Goal: Find specific page/section: Locate a particular part of the current website

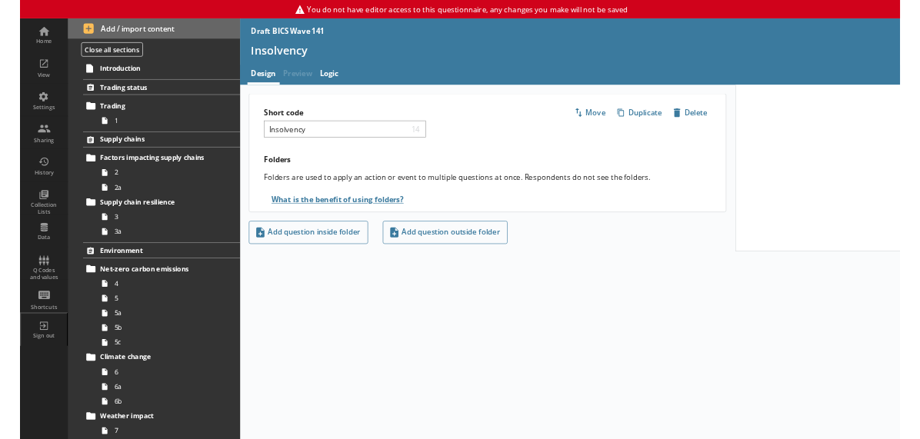
scroll to position [692, 0]
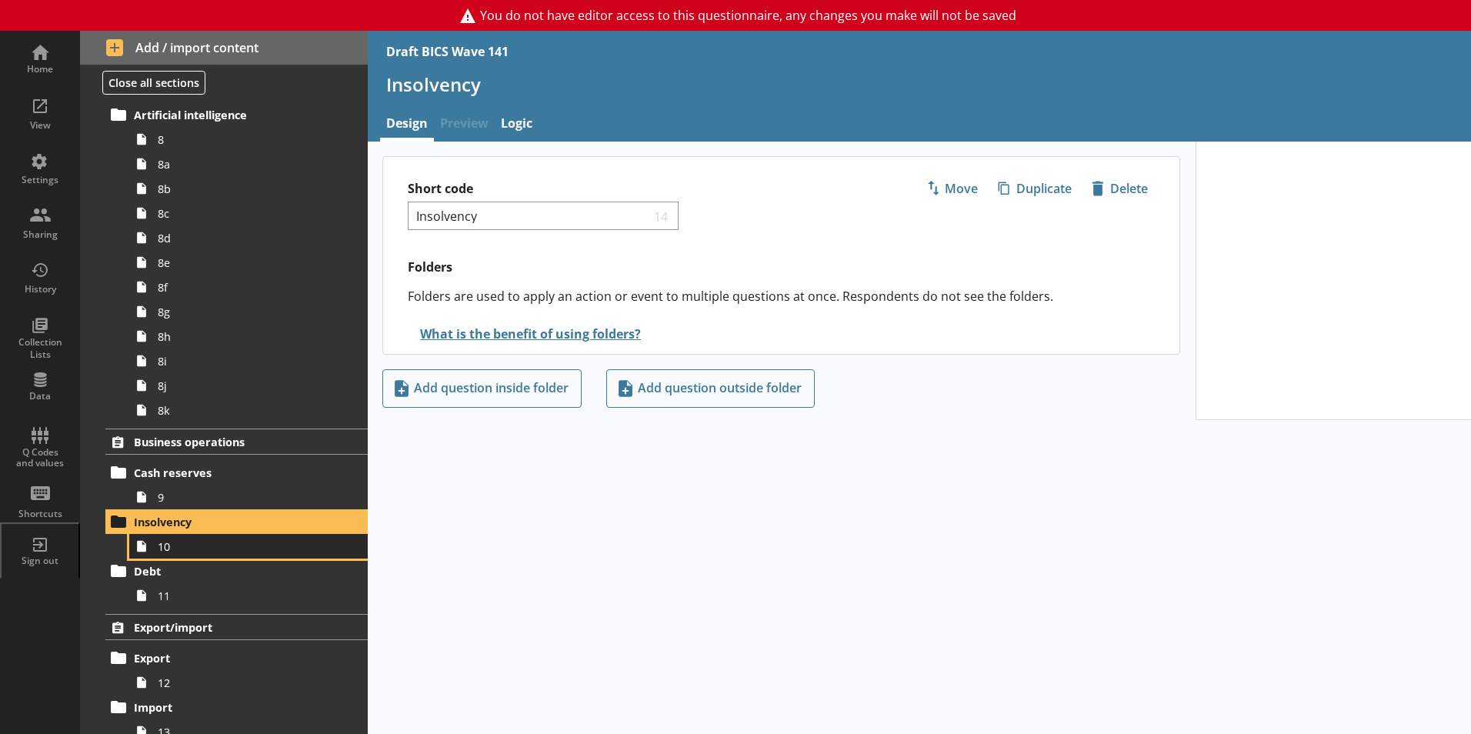
click at [214, 540] on span "10" at bounding box center [243, 546] width 171 height 15
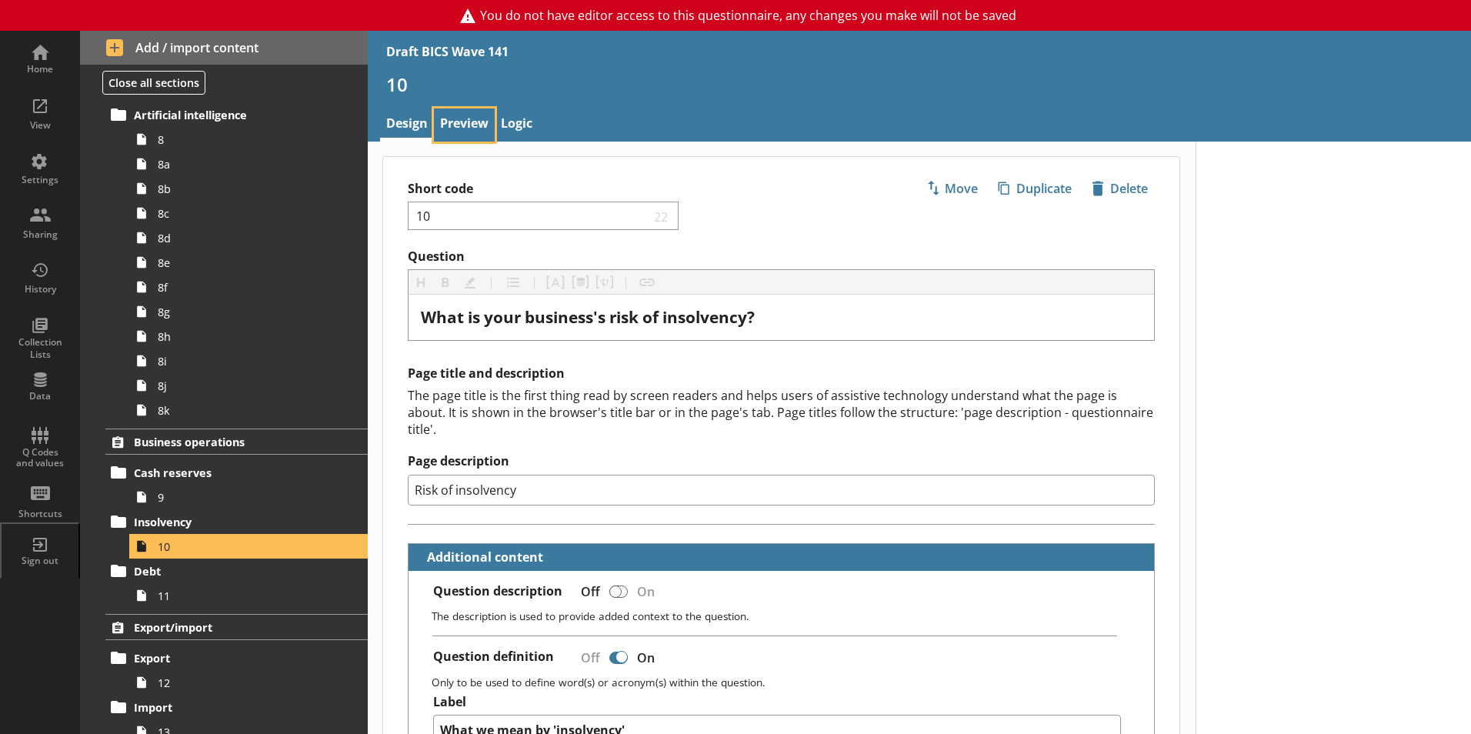
click at [472, 118] on link "Preview" at bounding box center [464, 124] width 61 height 33
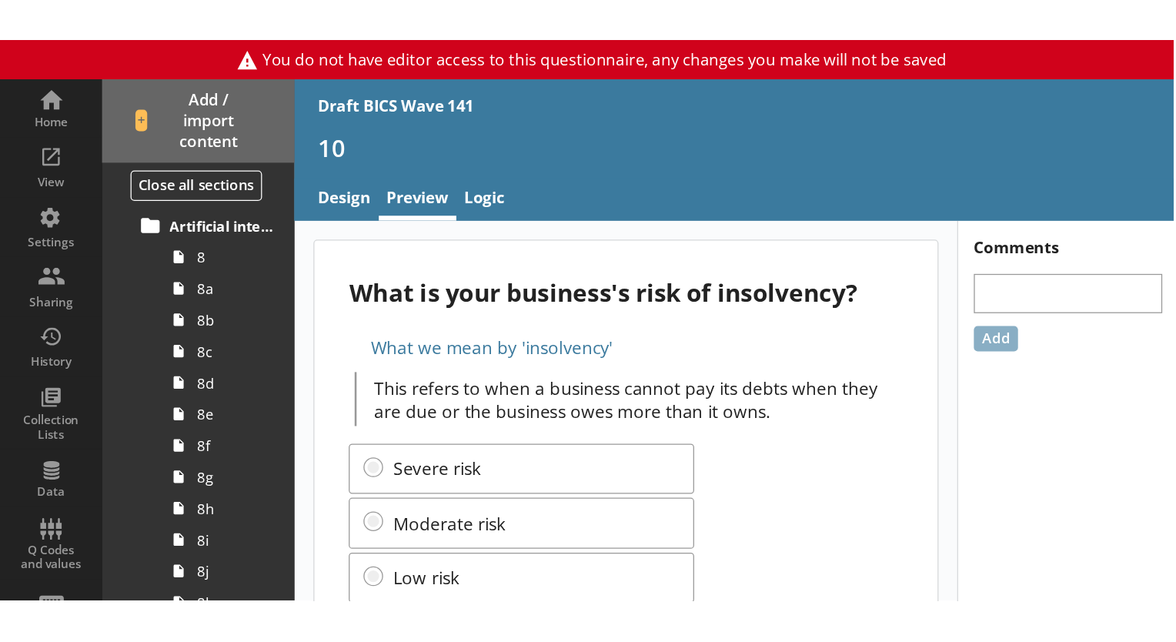
scroll to position [692, 0]
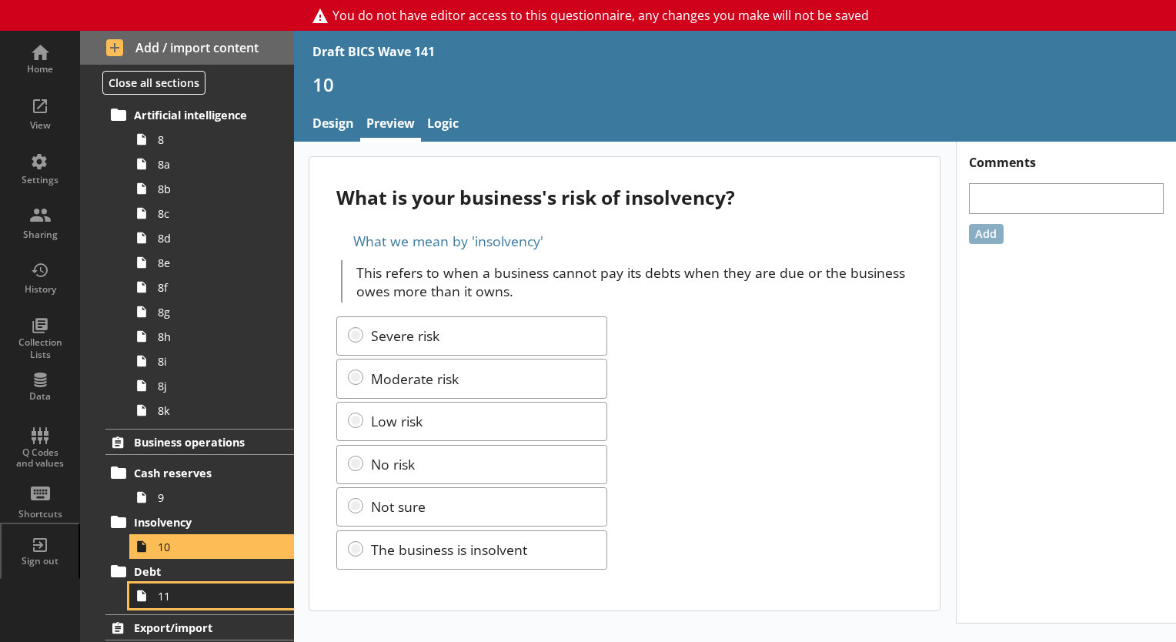
click at [169, 589] on span "11" at bounding box center [215, 596] width 115 height 15
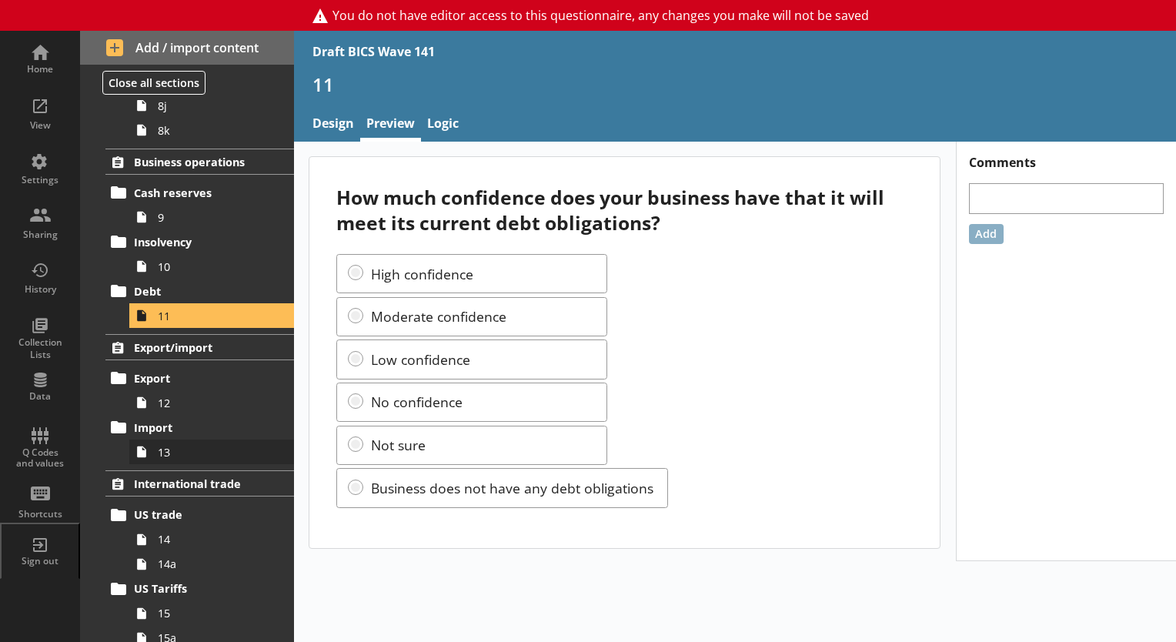
scroll to position [1000, 0]
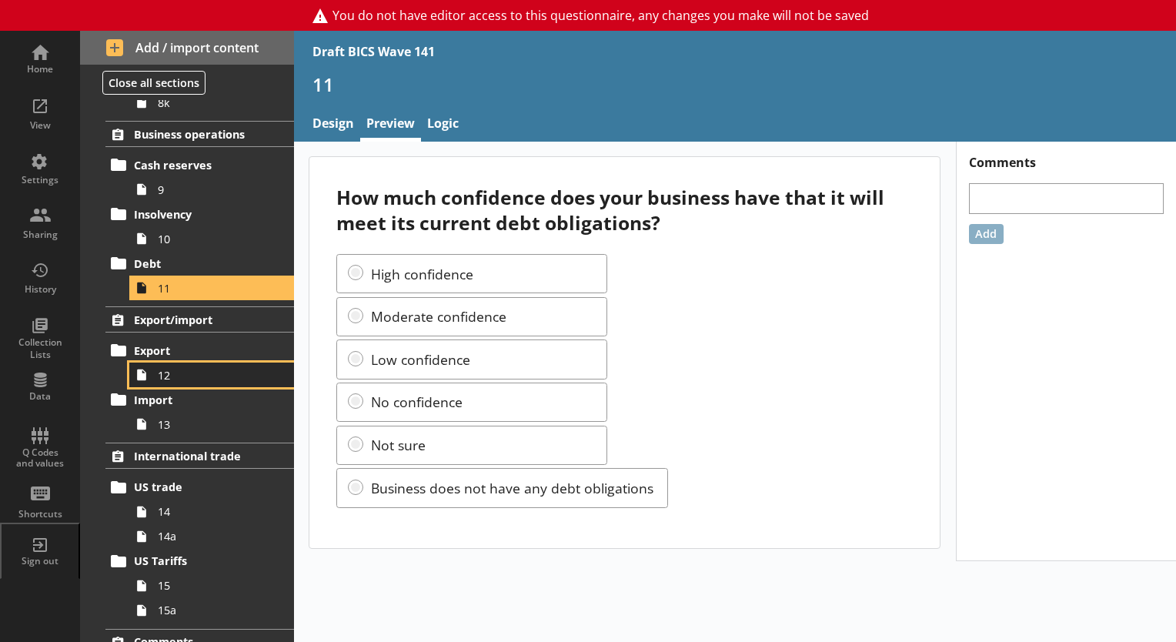
click at [175, 382] on link "12" at bounding box center [211, 374] width 165 height 25
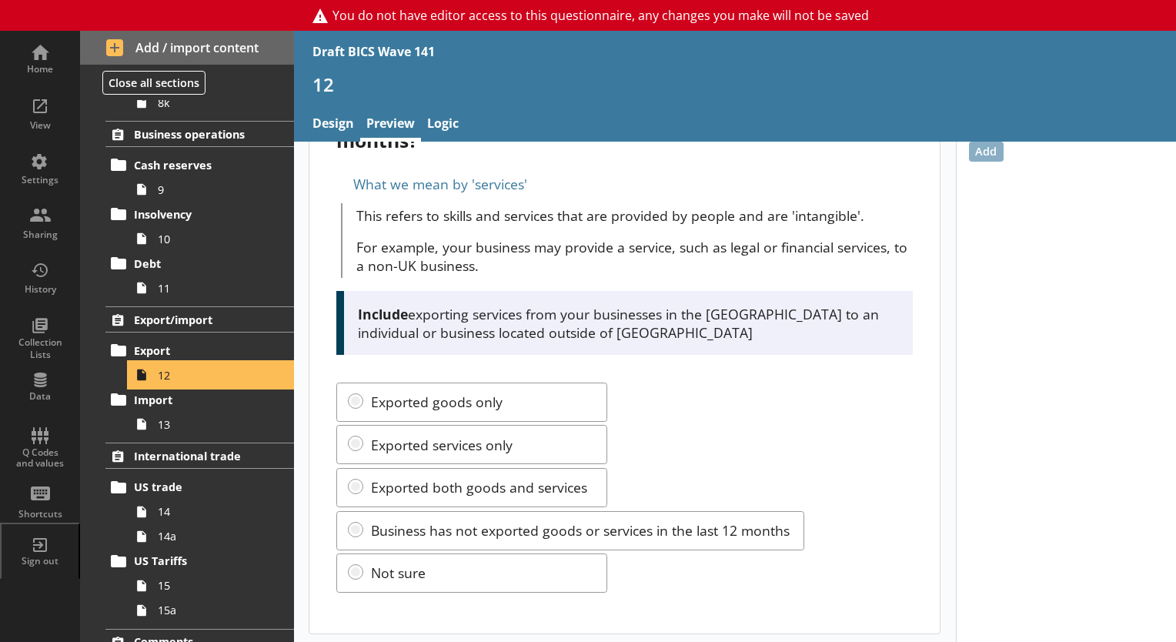
scroll to position [85, 0]
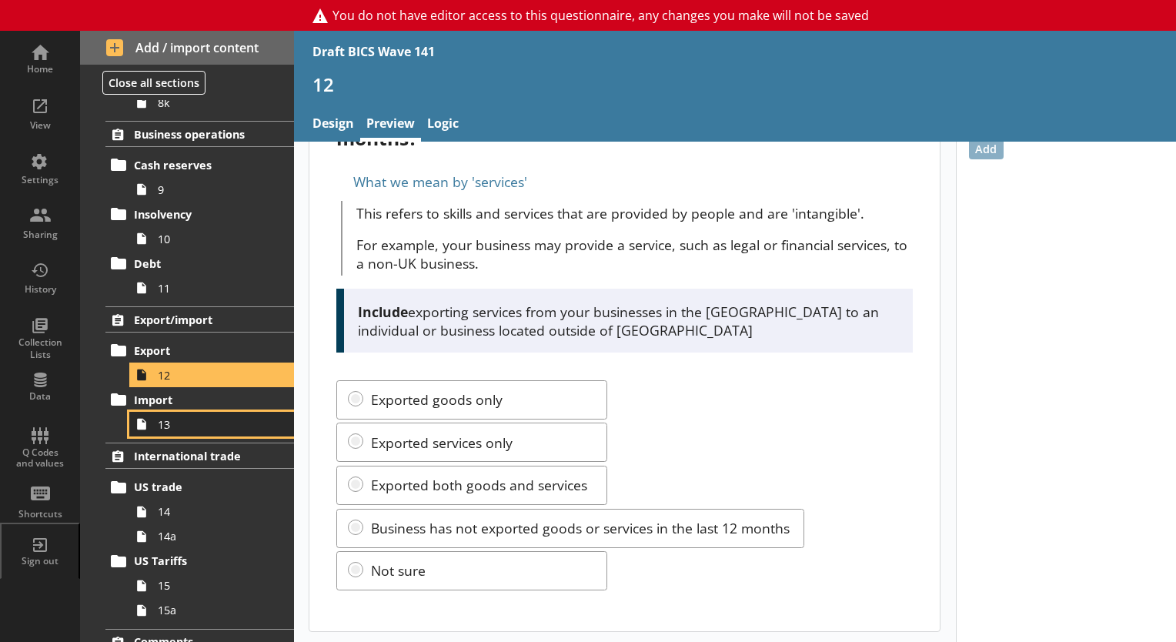
click at [169, 429] on span "13" at bounding box center [215, 424] width 115 height 15
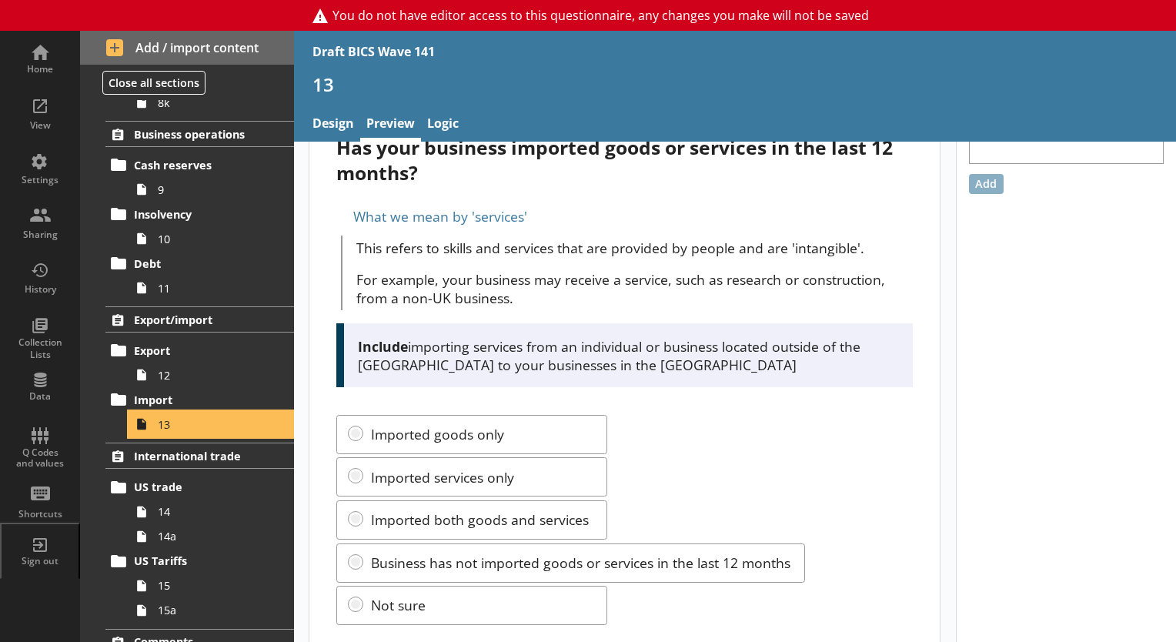
scroll to position [77, 0]
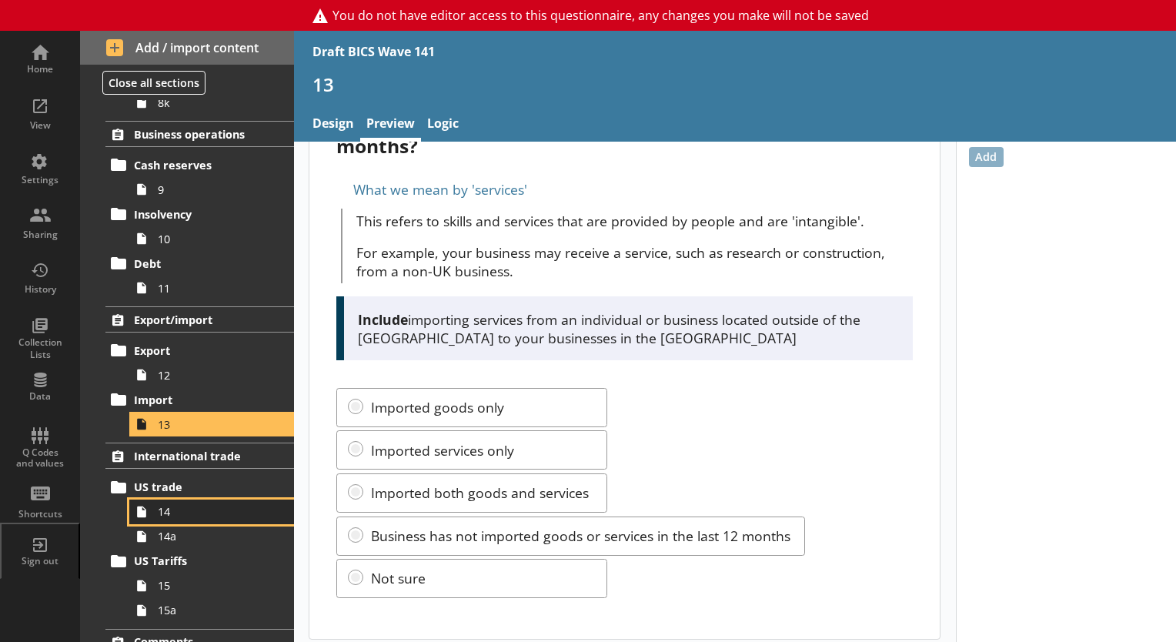
click at [169, 504] on span "14" at bounding box center [215, 511] width 115 height 15
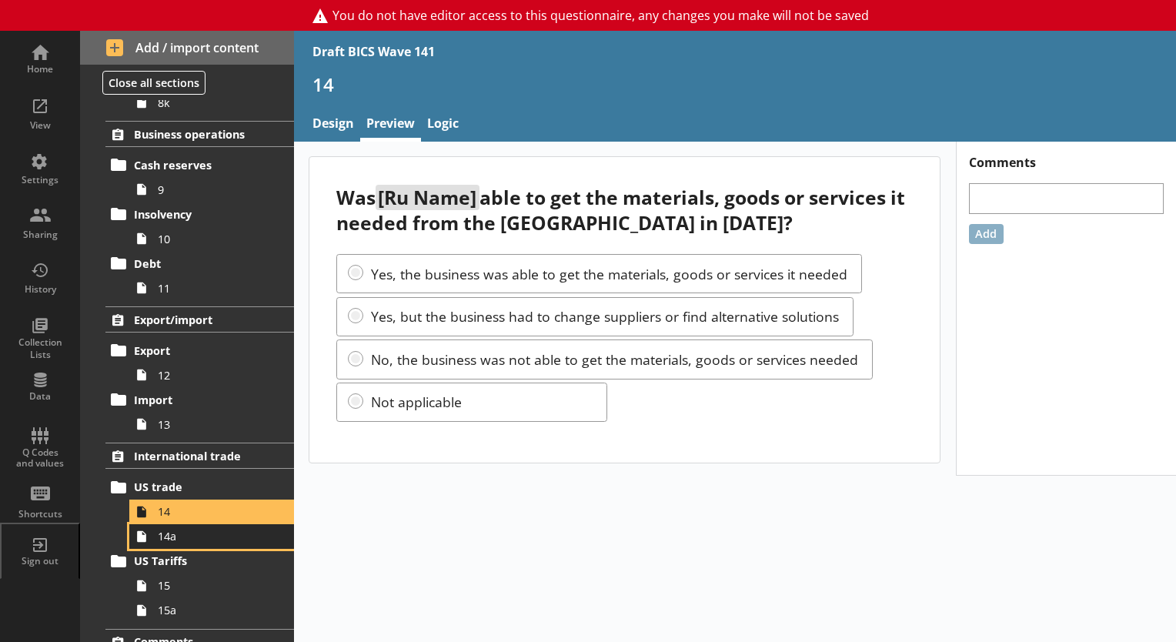
click at [200, 529] on span "14a" at bounding box center [215, 536] width 115 height 15
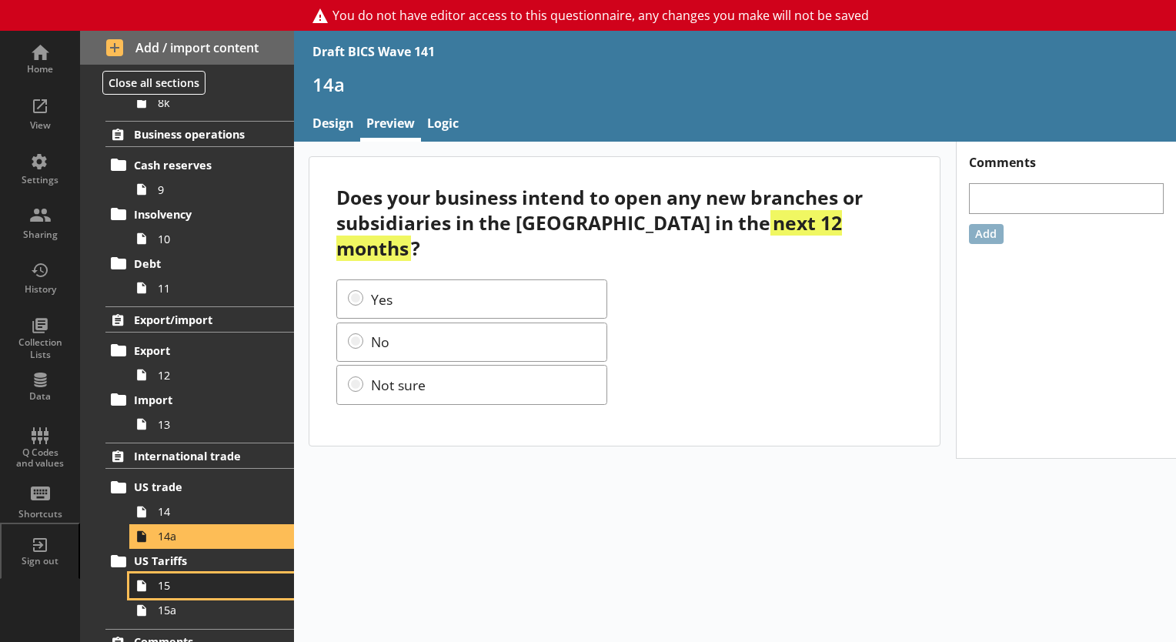
click at [197, 589] on span "15" at bounding box center [215, 585] width 115 height 15
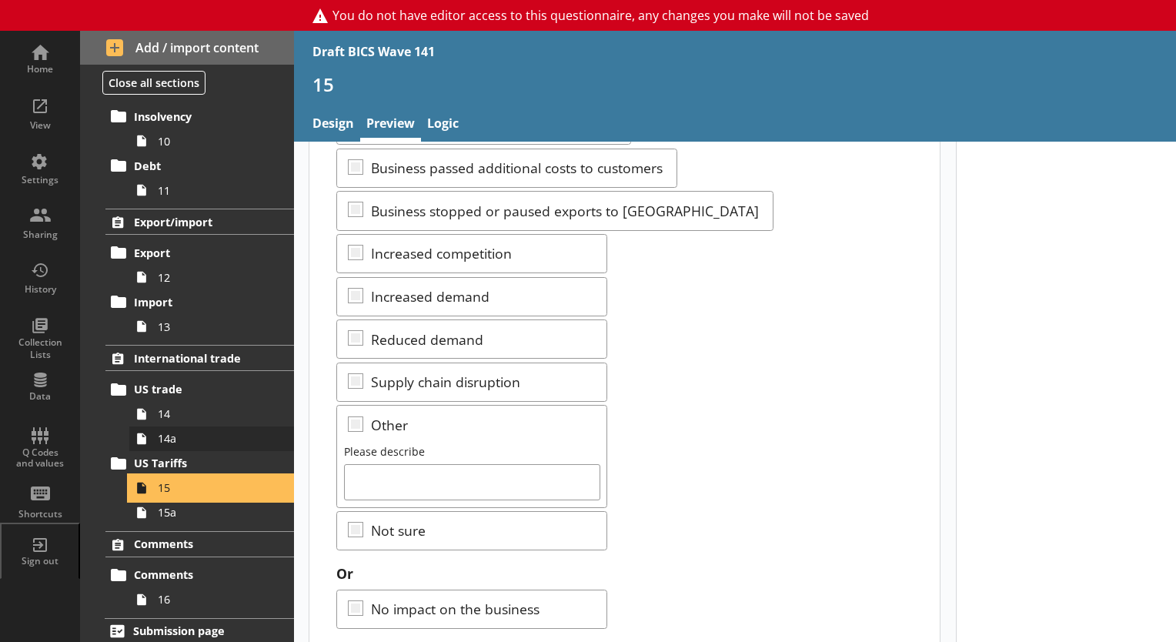
scroll to position [1102, 0]
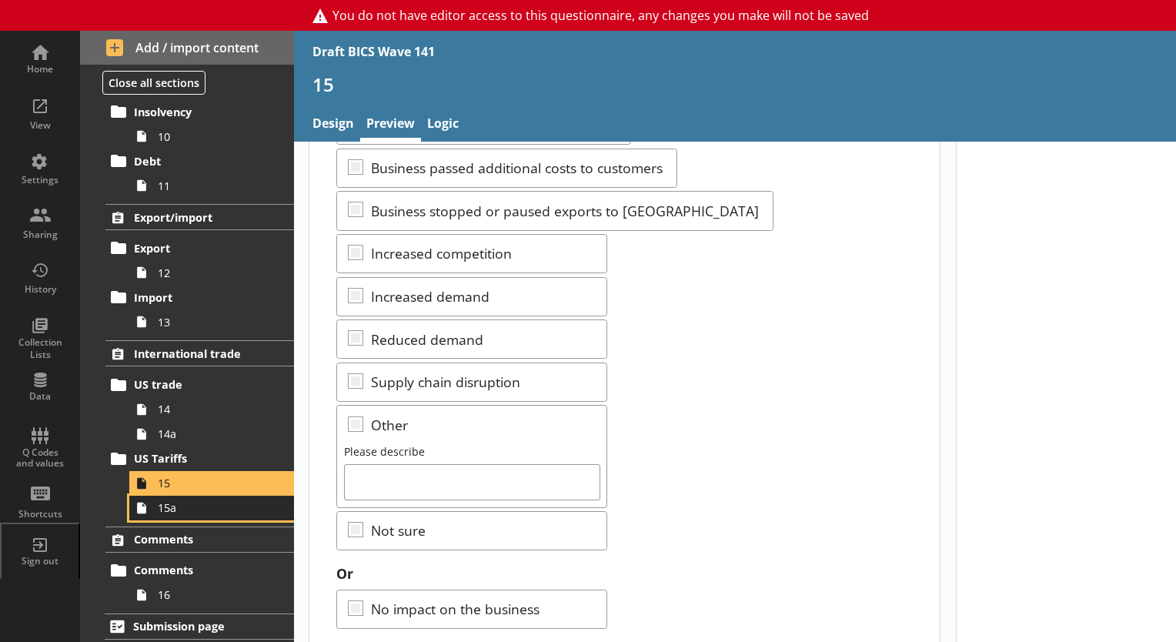
click at [175, 512] on span "15a" at bounding box center [215, 507] width 115 height 15
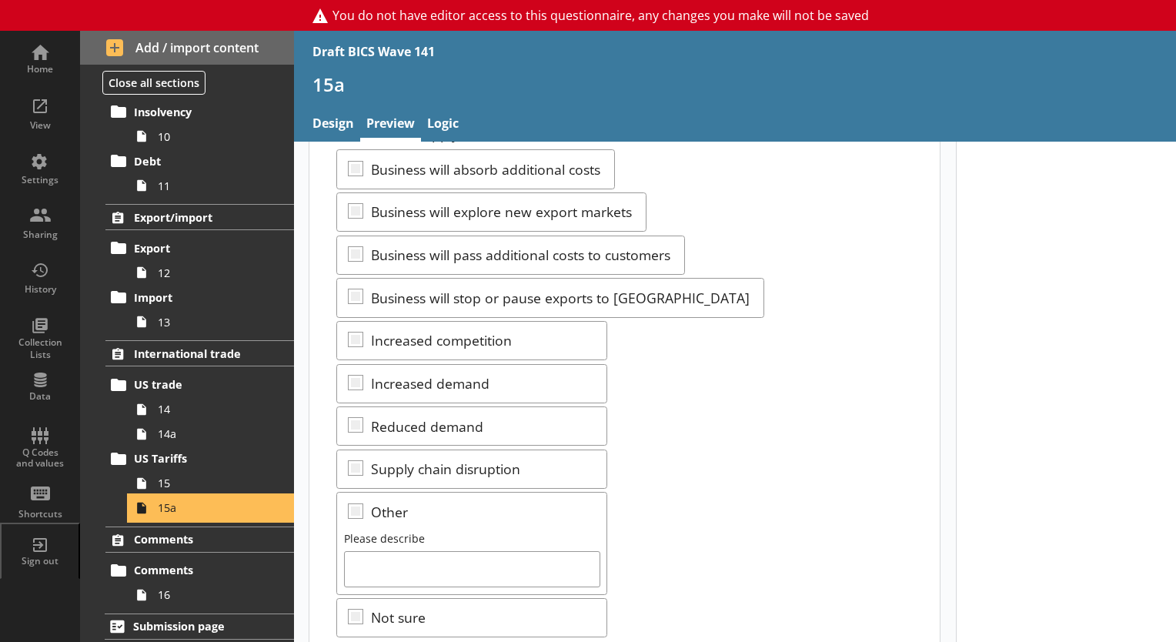
scroll to position [231, 0]
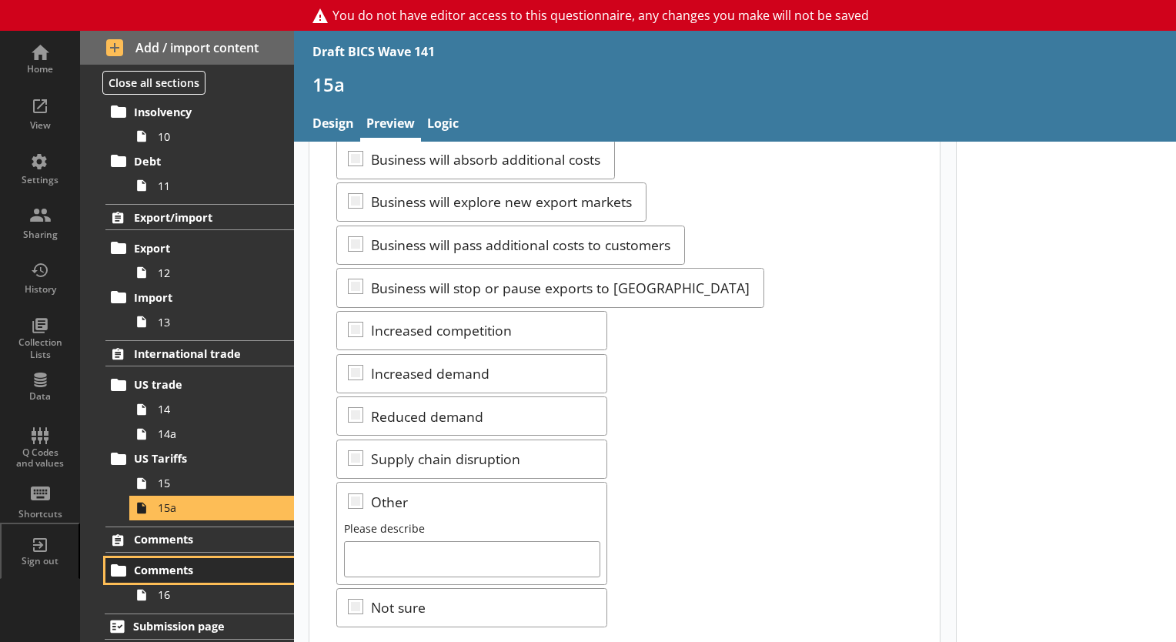
click at [209, 576] on link "Comments" at bounding box center [199, 570] width 188 height 25
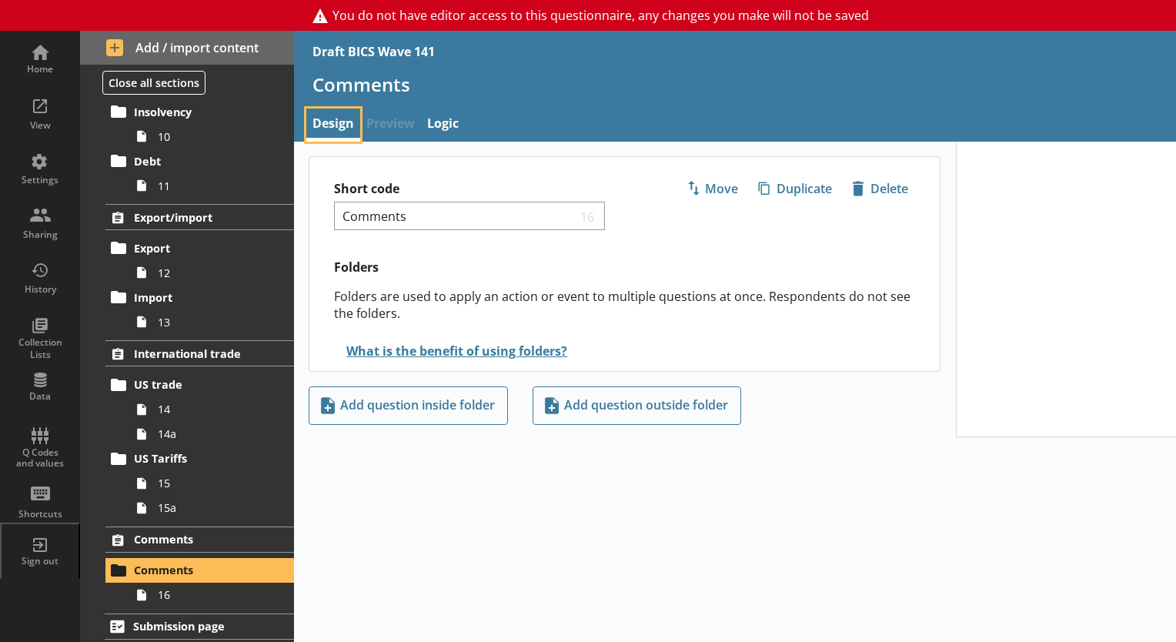
click at [332, 114] on link "Design" at bounding box center [333, 124] width 54 height 33
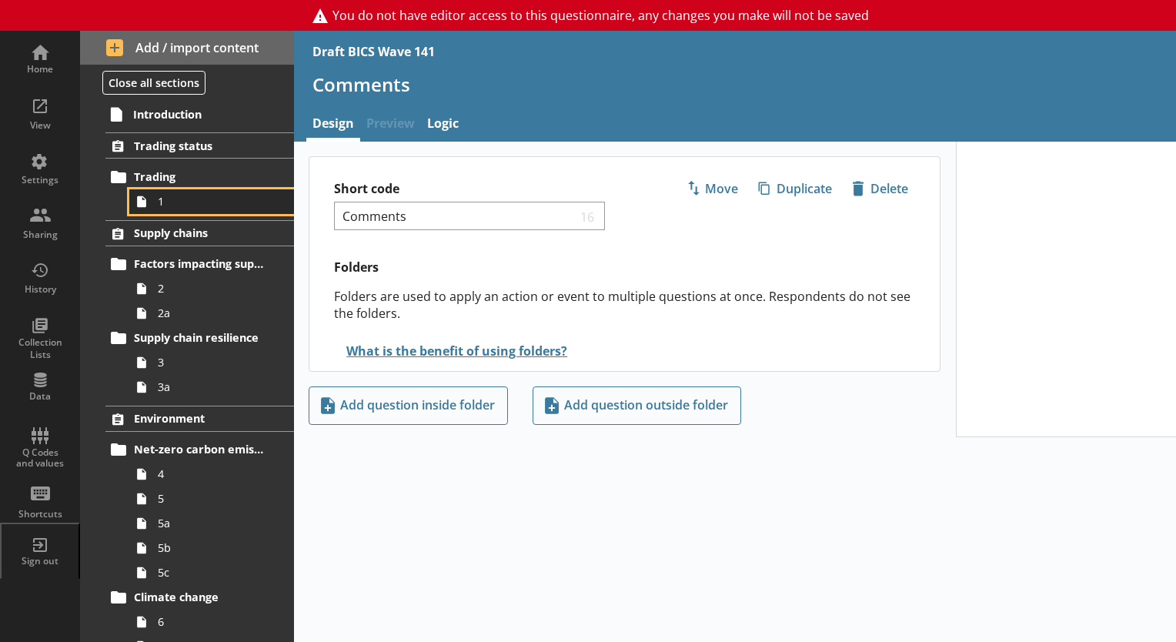
click at [160, 202] on span "1" at bounding box center [215, 201] width 115 height 15
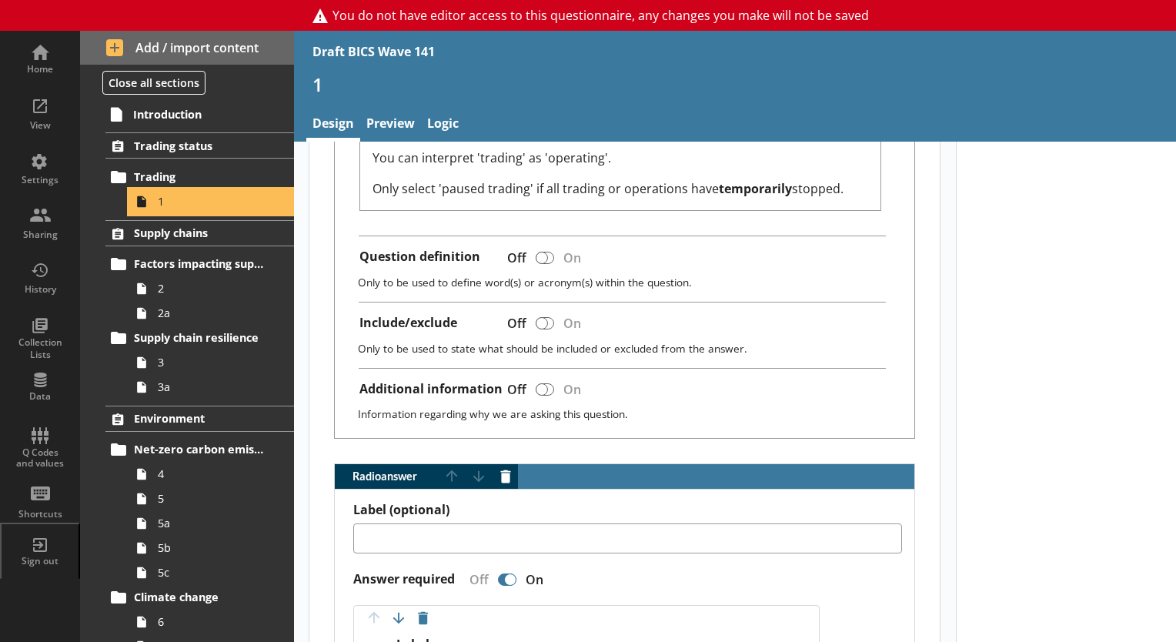
scroll to position [539, 0]
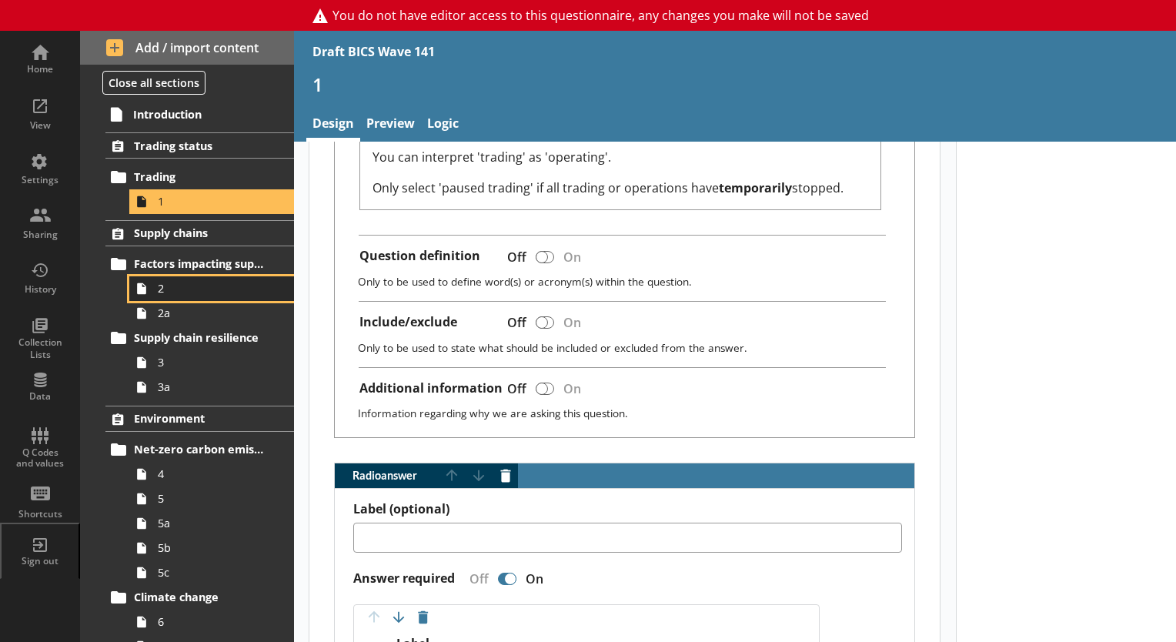
click at [197, 285] on span "2" at bounding box center [215, 288] width 115 height 15
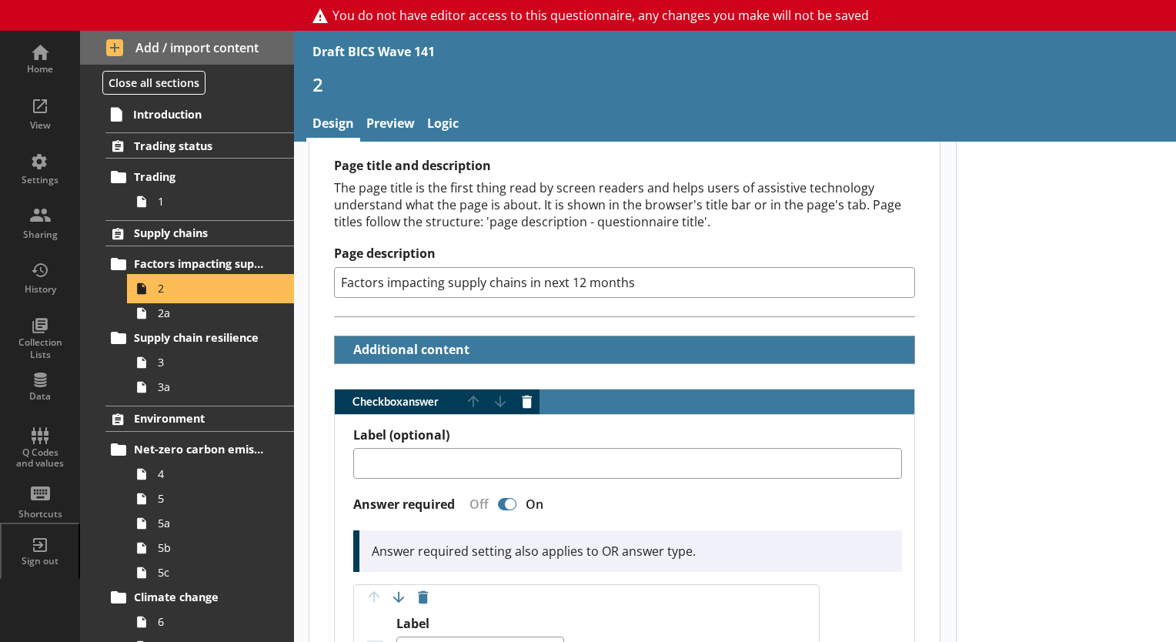
scroll to position [385, 0]
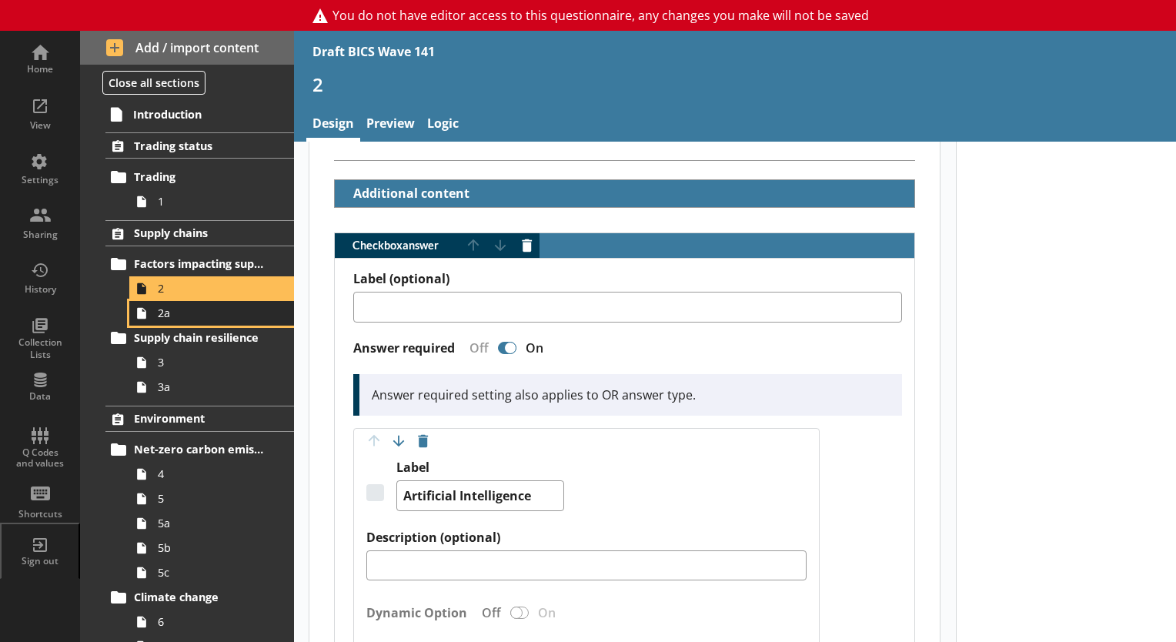
click at [179, 322] on link "2a" at bounding box center [211, 313] width 165 height 25
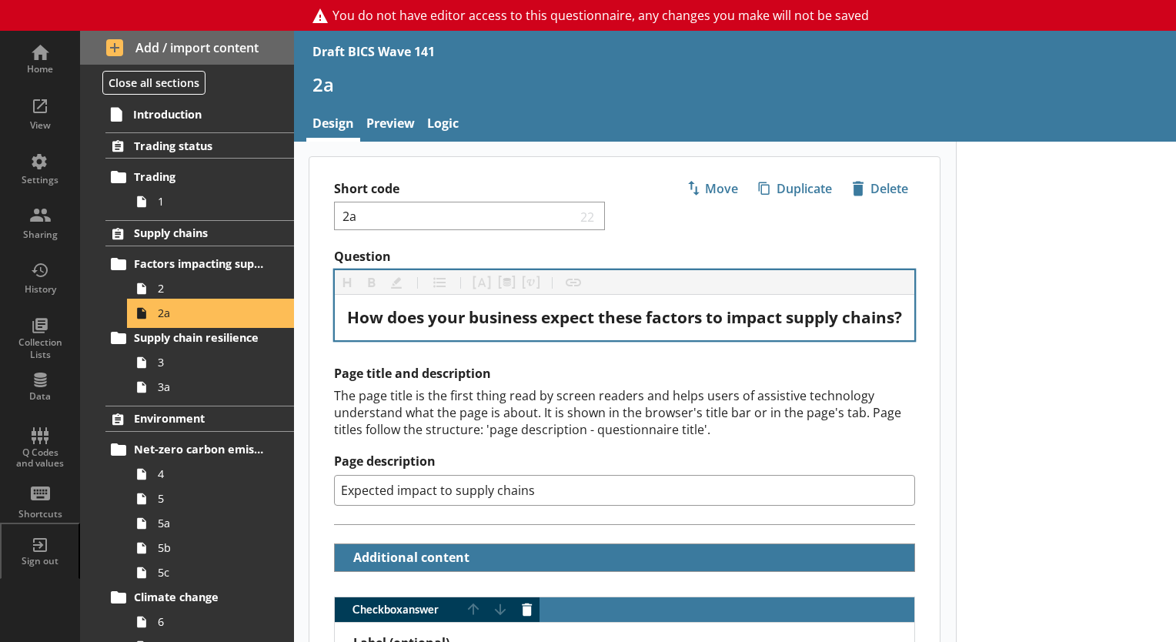
scroll to position [231, 0]
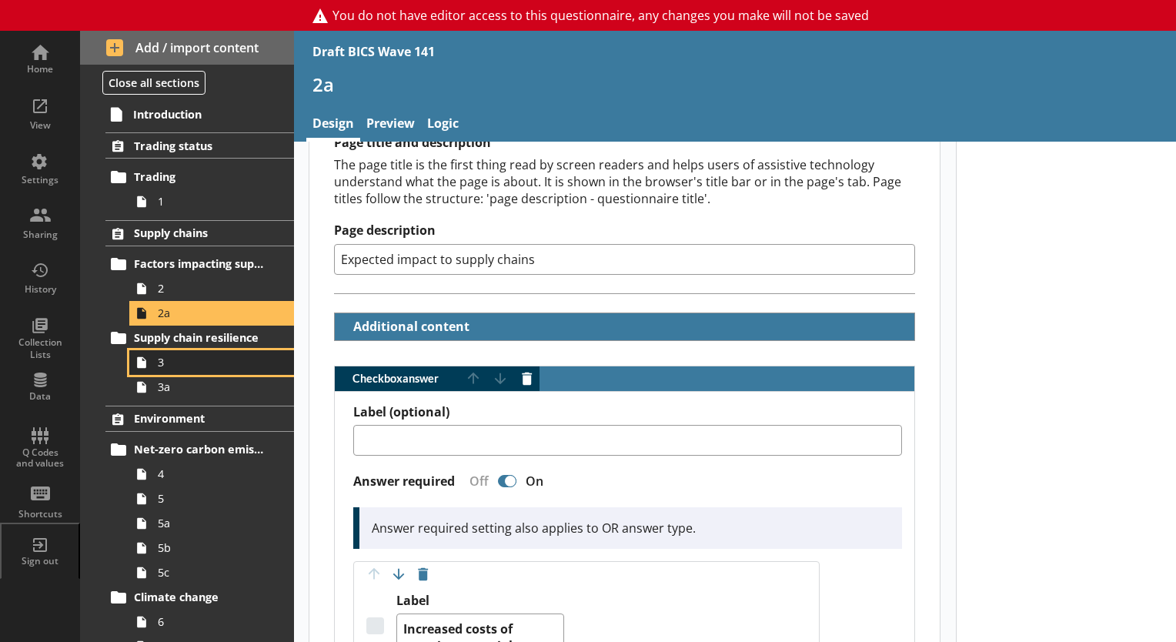
click at [170, 368] on span "3" at bounding box center [215, 362] width 115 height 15
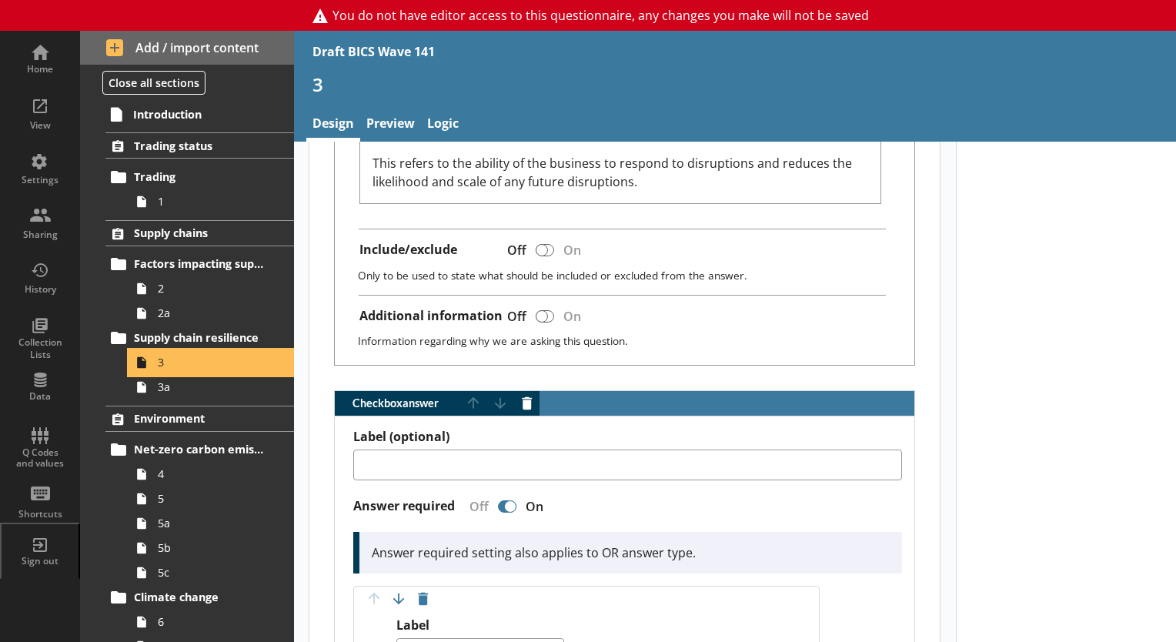
scroll to position [692, 0]
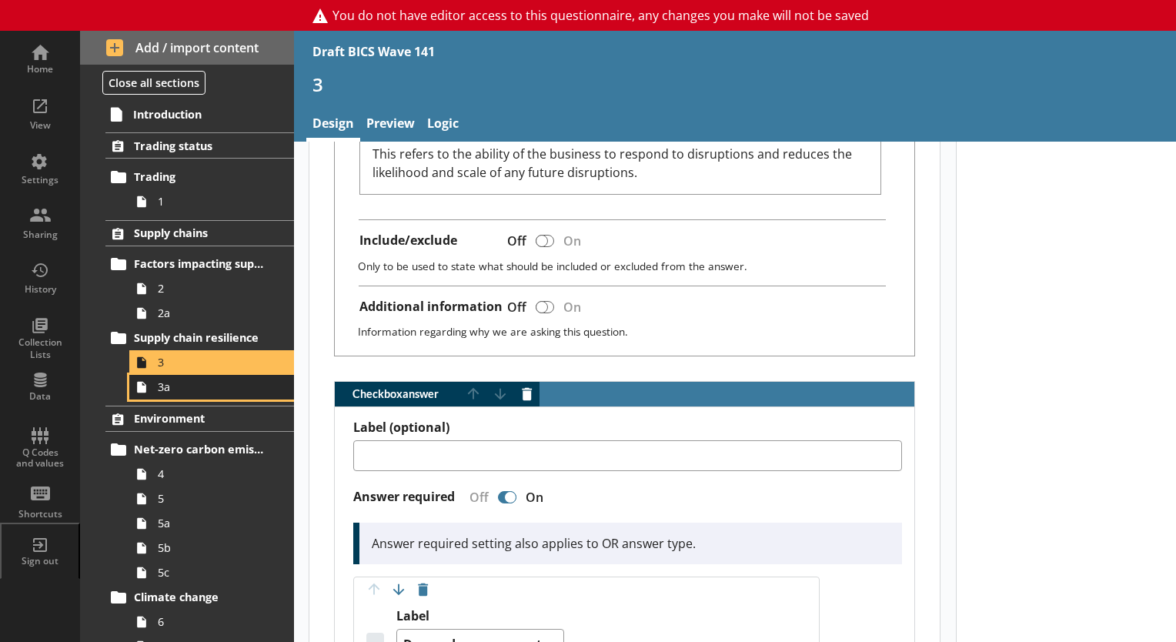
click at [160, 389] on span "3a" at bounding box center [215, 386] width 115 height 15
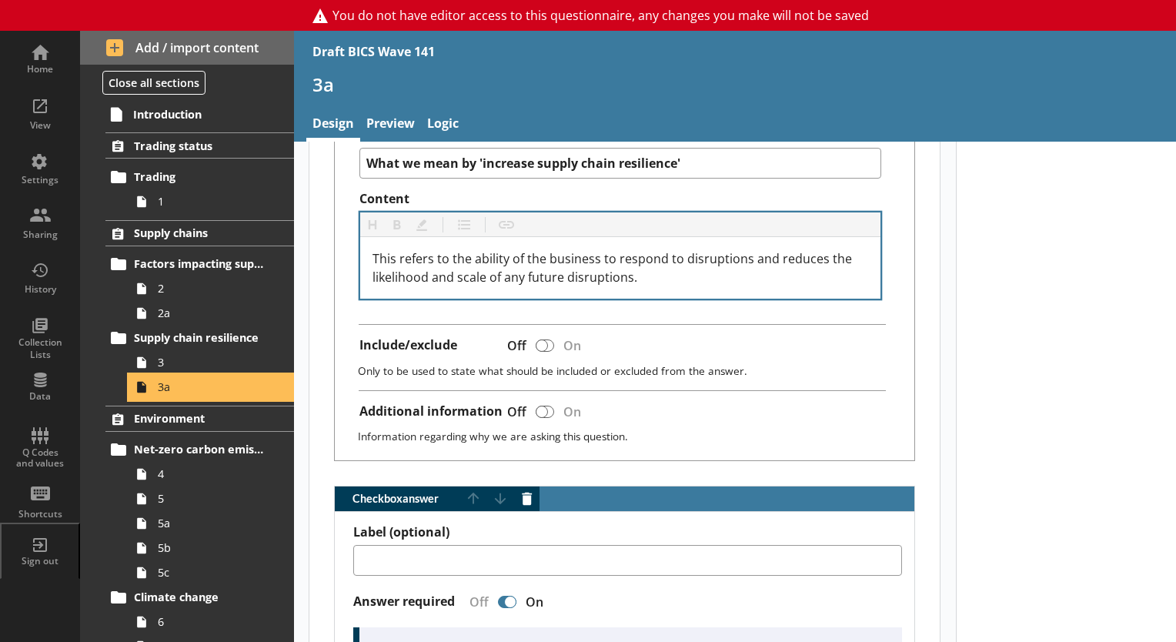
scroll to position [692, 0]
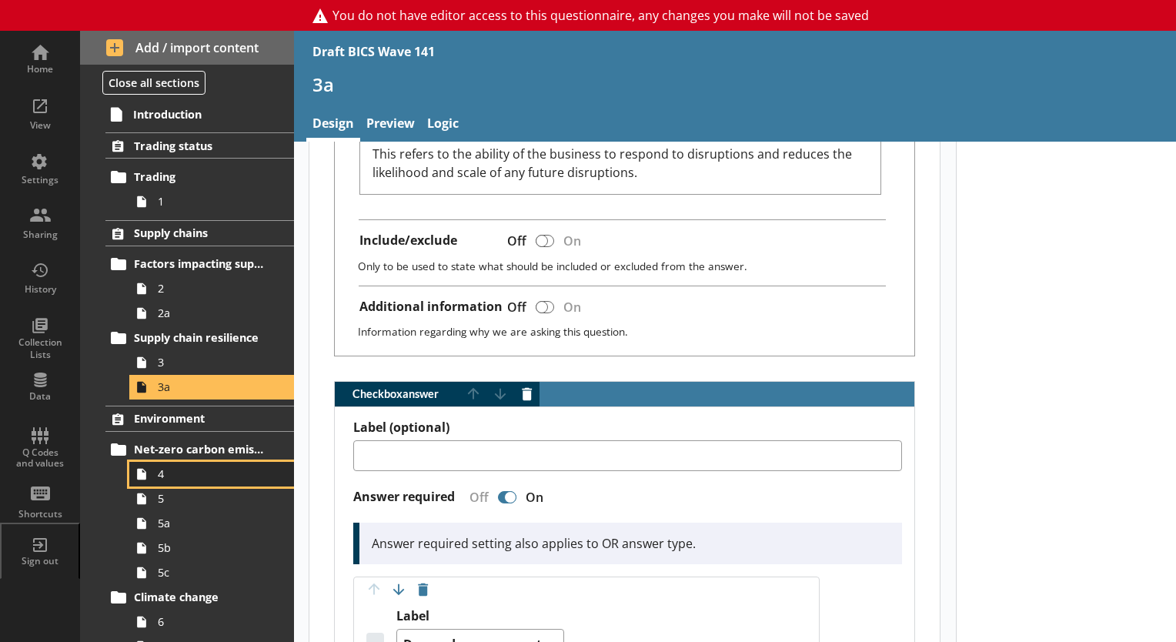
click at [182, 467] on span "4" at bounding box center [215, 473] width 115 height 15
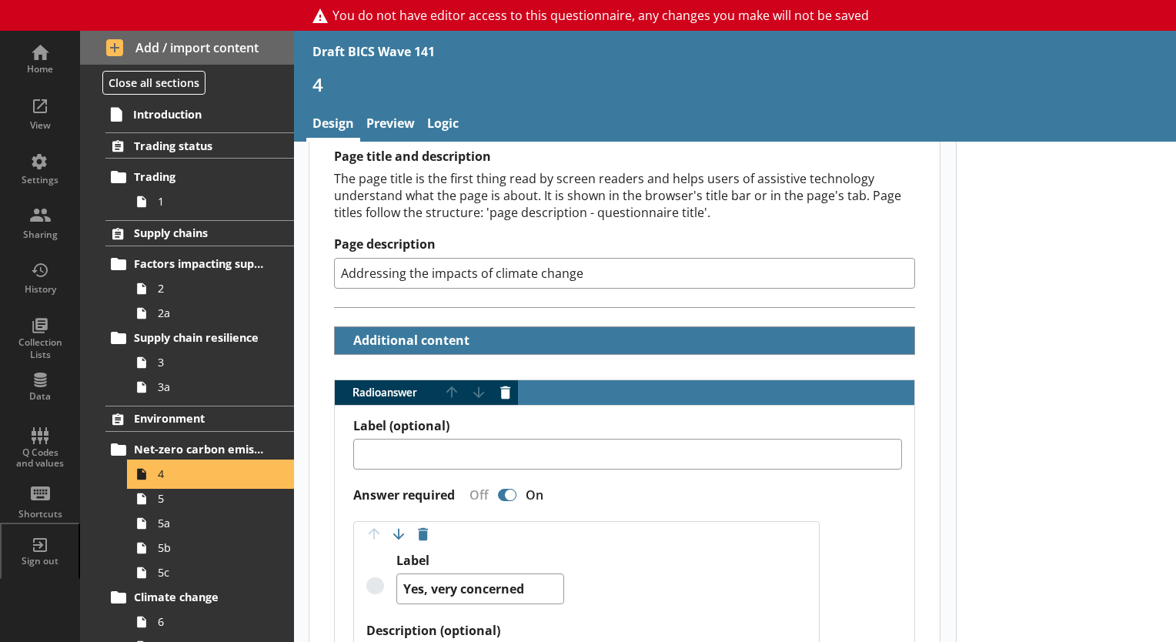
scroll to position [385, 0]
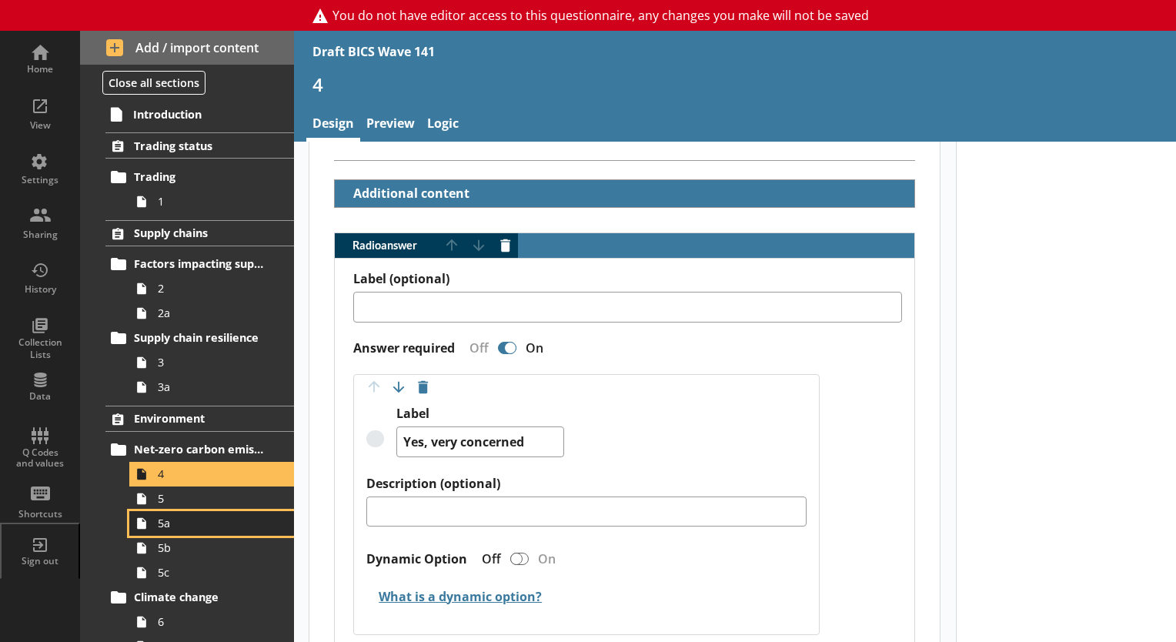
click at [164, 511] on link "5a" at bounding box center [211, 523] width 165 height 25
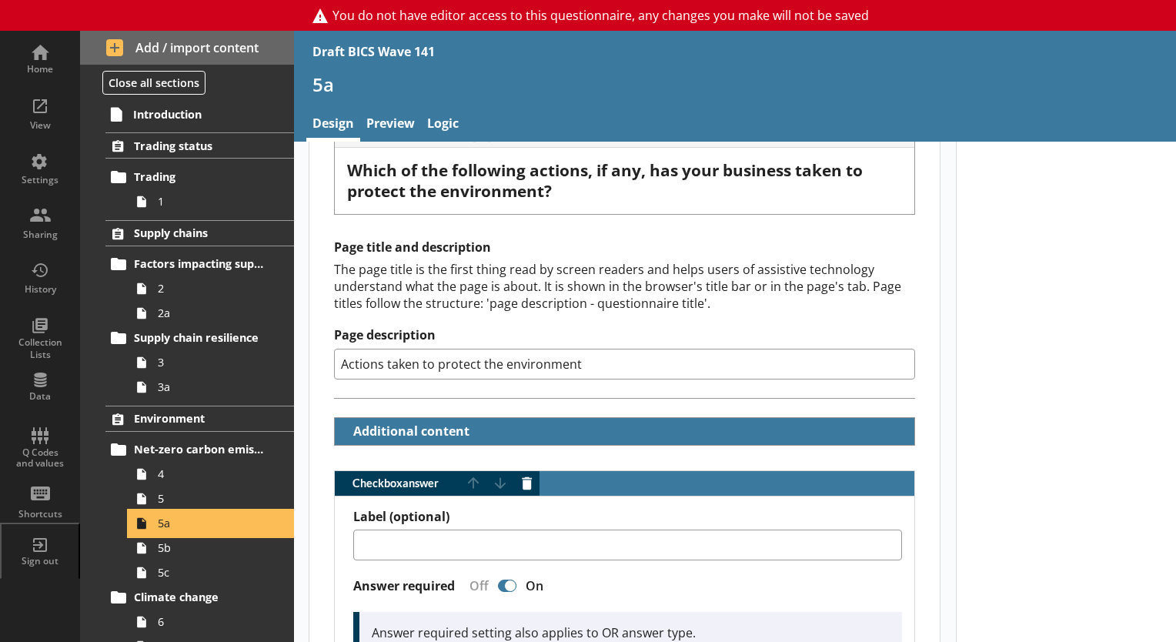
scroll to position [462, 0]
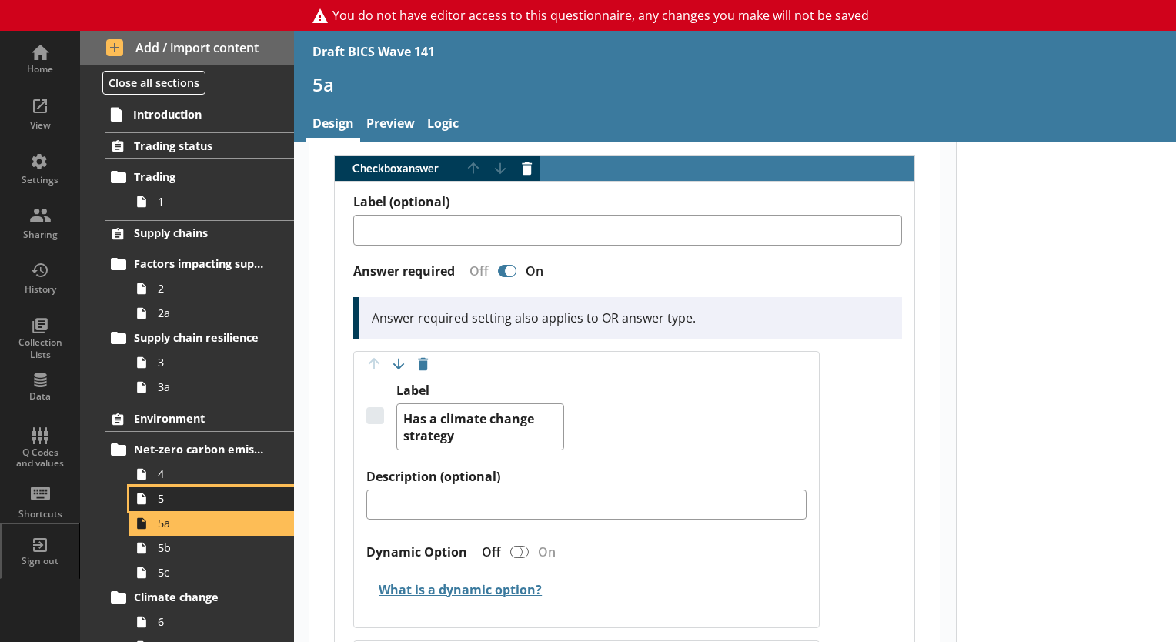
click at [156, 495] on link "5" at bounding box center [211, 498] width 165 height 25
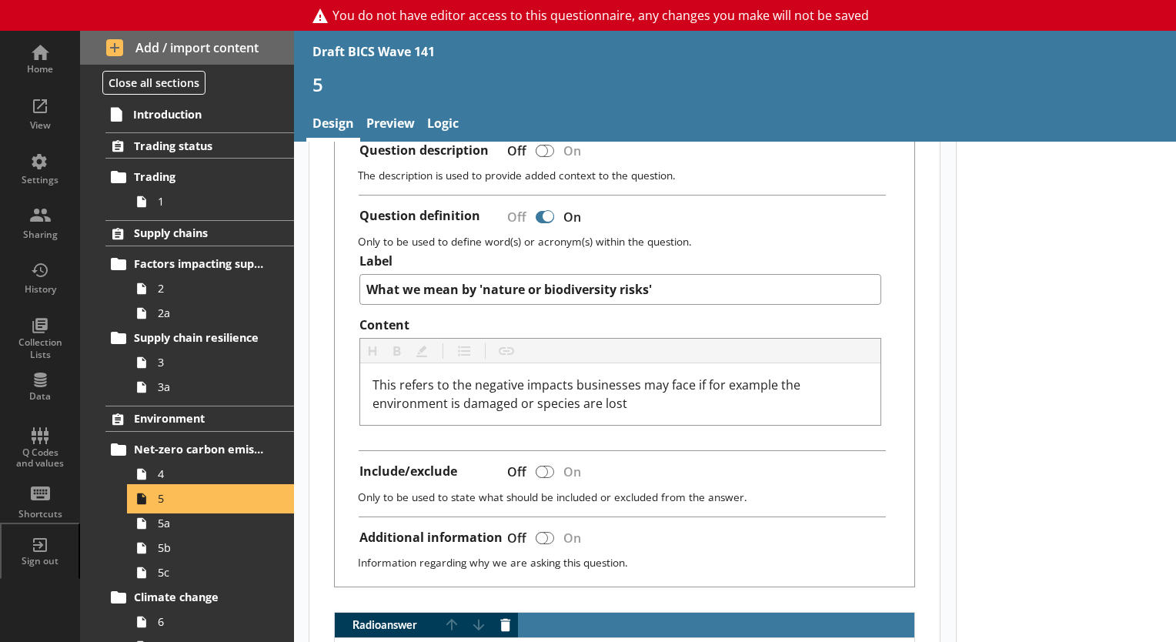
scroll to position [615, 0]
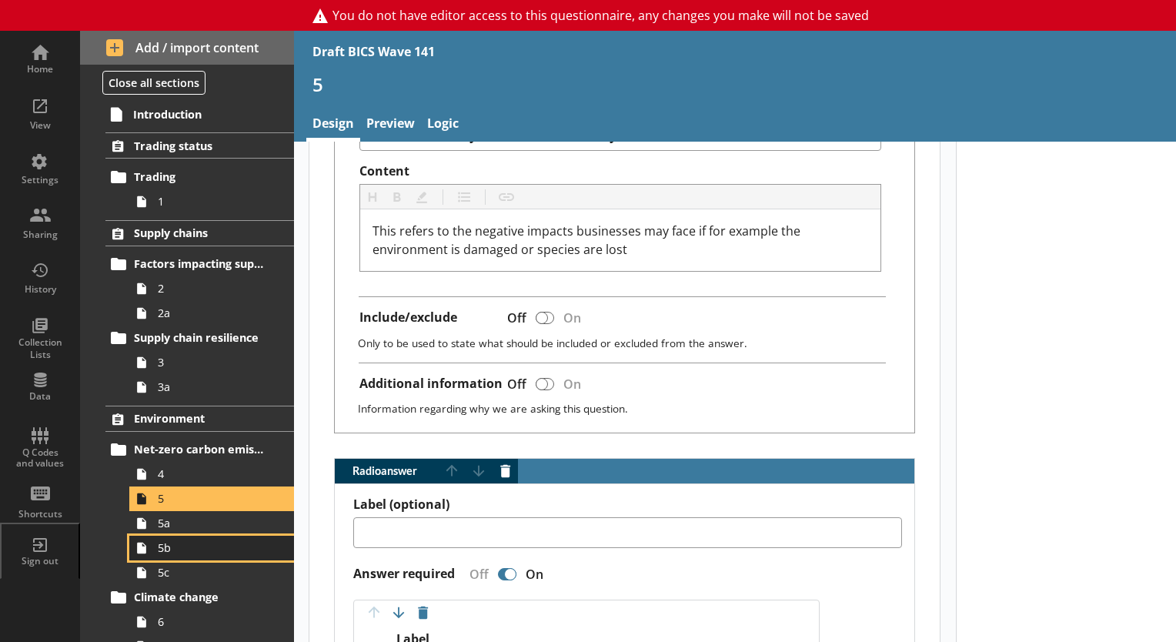
click at [191, 555] on link "5b" at bounding box center [211, 547] width 165 height 25
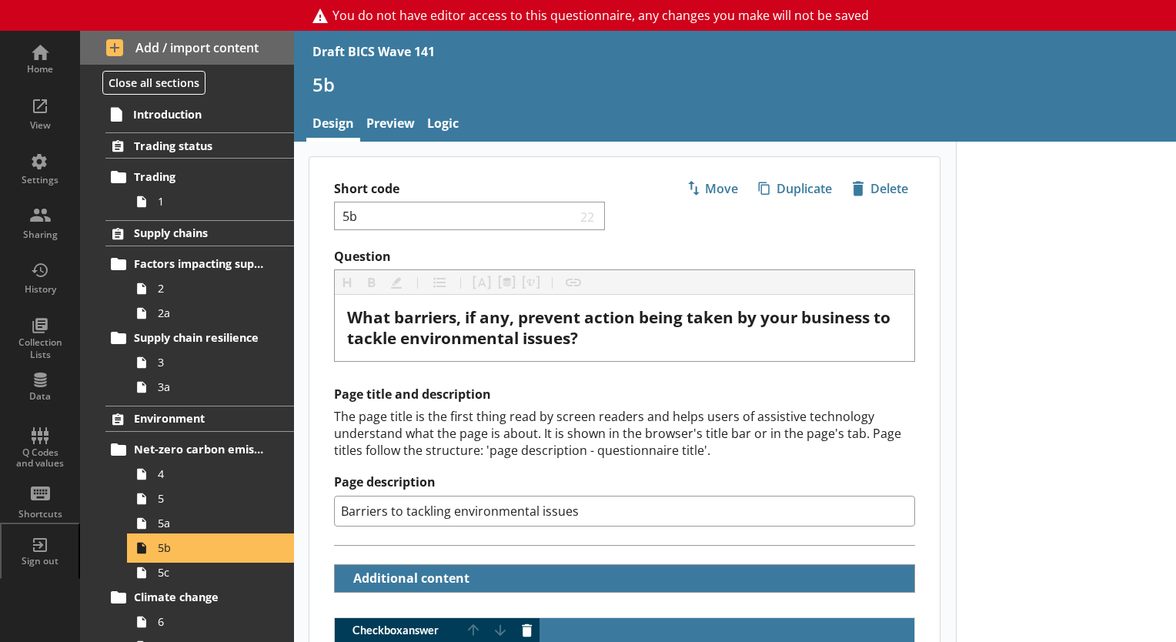
scroll to position [308, 0]
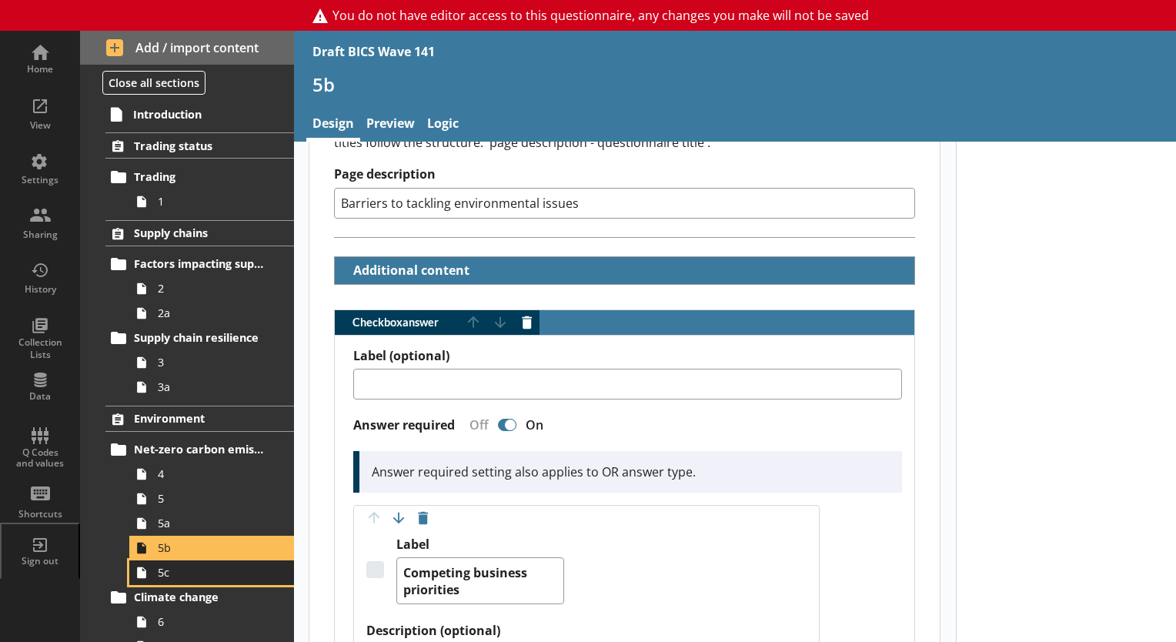
click at [152, 576] on icon at bounding box center [141, 572] width 25 height 25
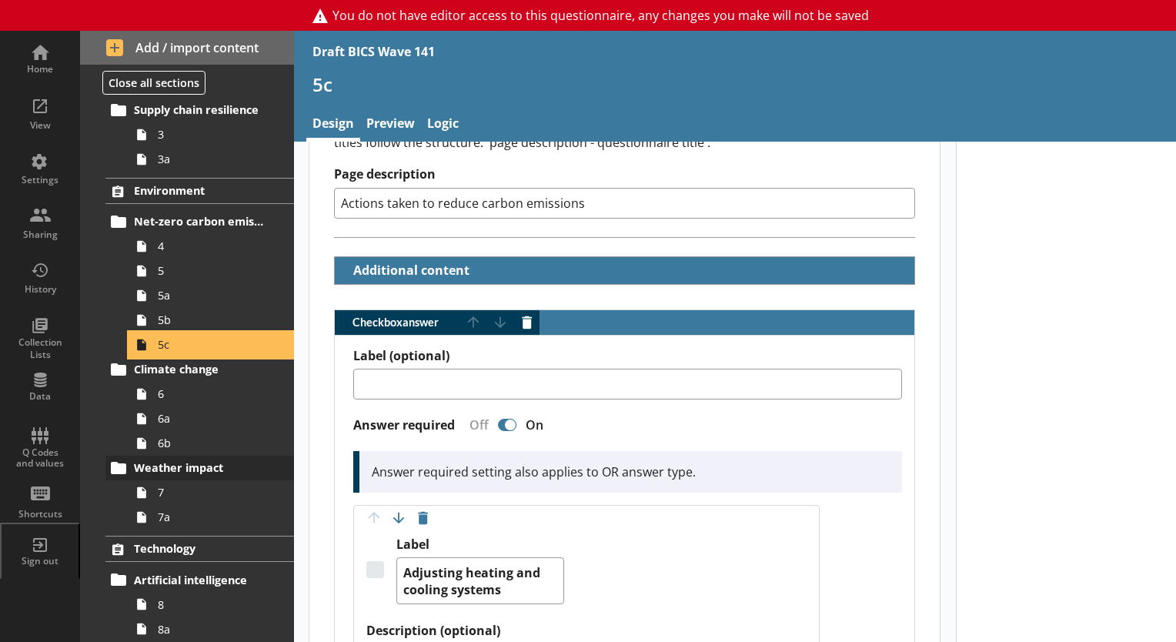
scroll to position [231, 0]
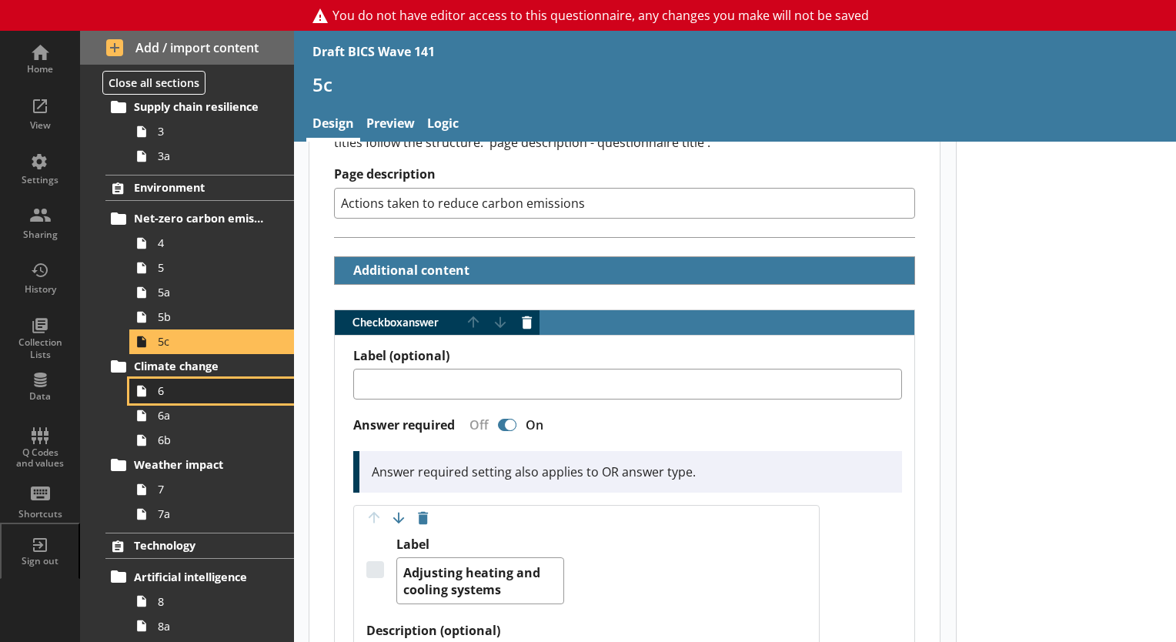
click at [147, 401] on icon at bounding box center [141, 391] width 25 height 25
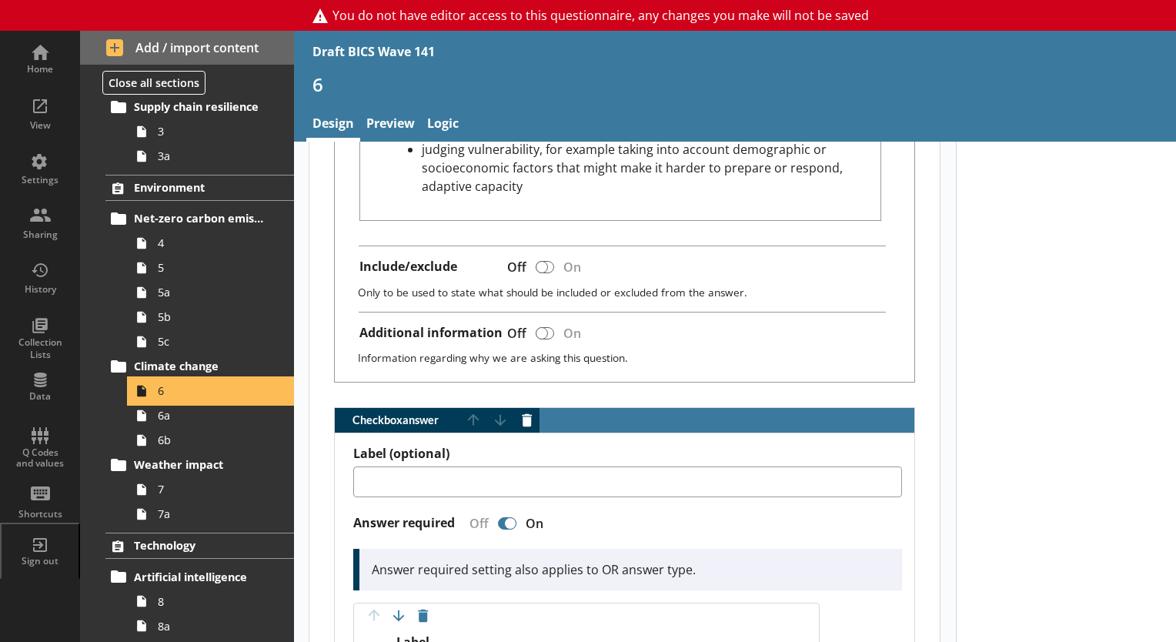
scroll to position [923, 0]
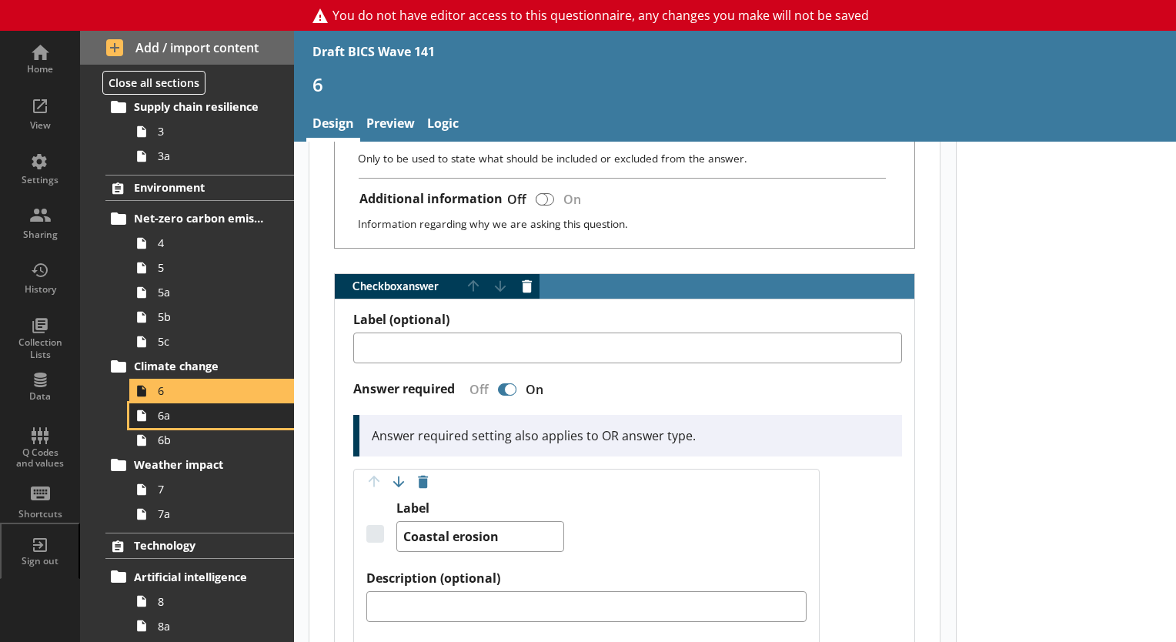
click at [151, 420] on icon at bounding box center [141, 415] width 25 height 25
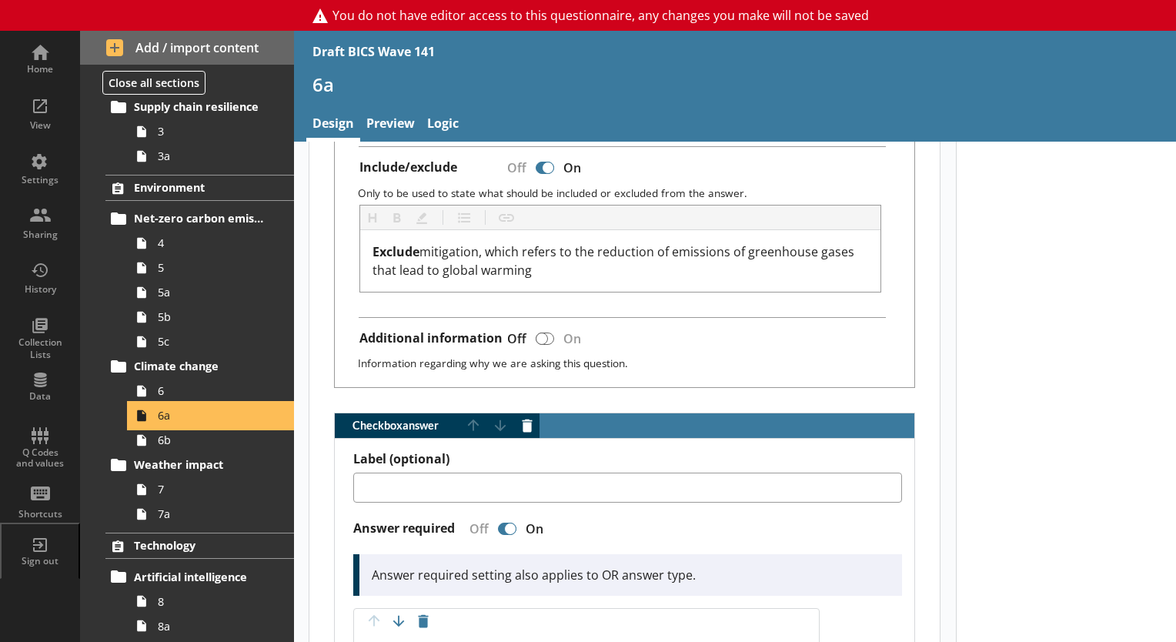
scroll to position [923, 0]
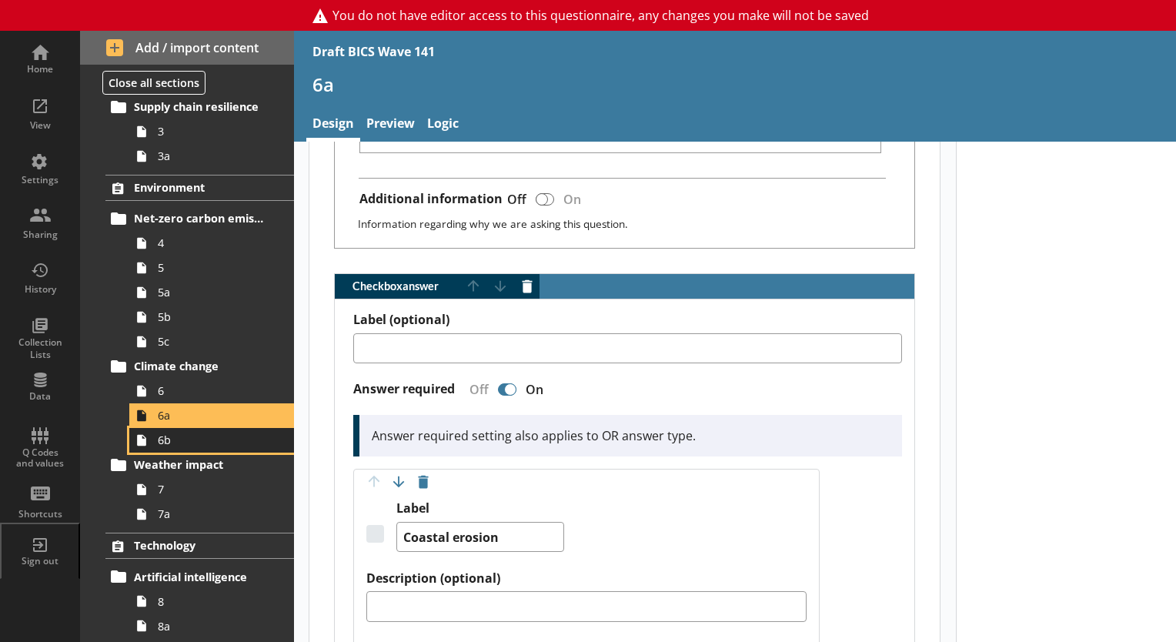
click at [175, 442] on span "6b" at bounding box center [215, 439] width 115 height 15
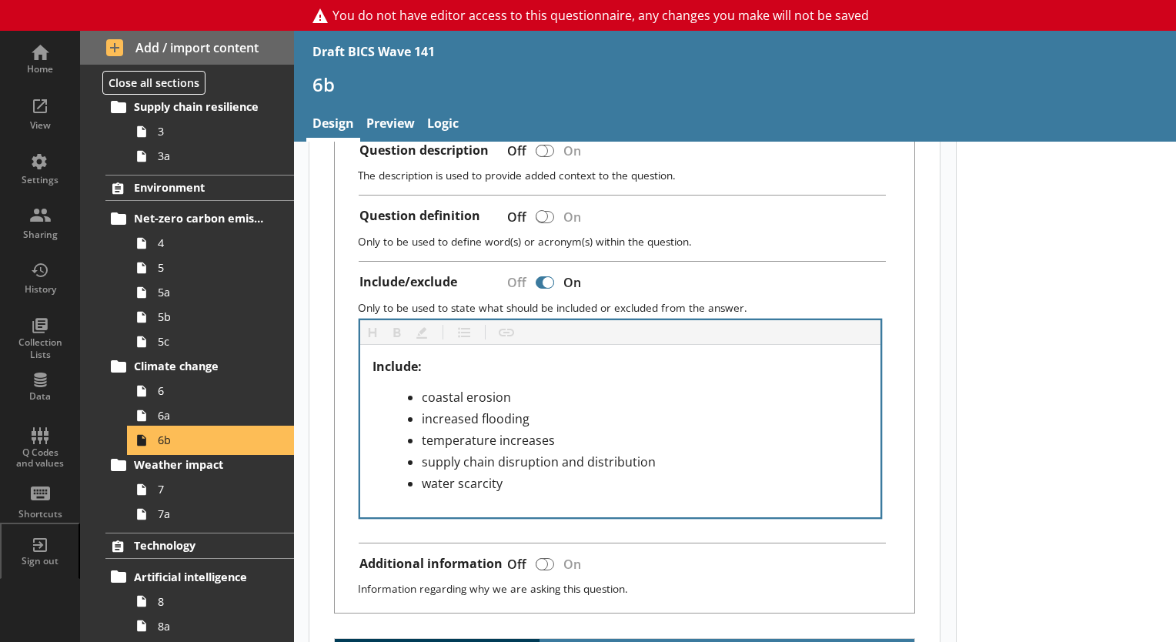
scroll to position [846, 0]
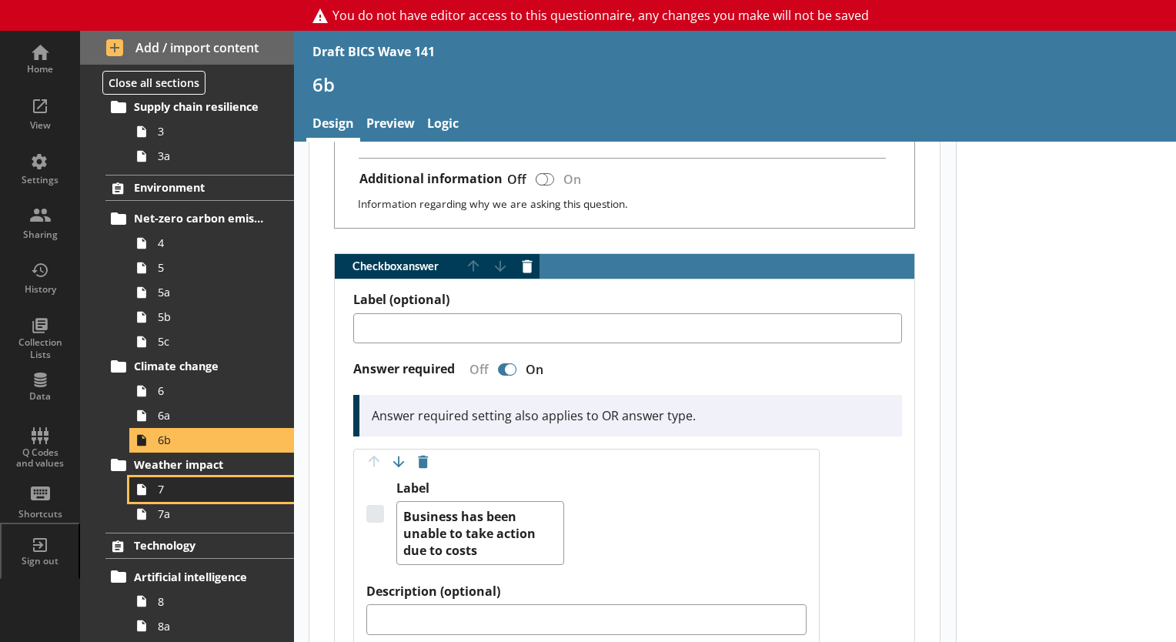
click at [178, 496] on link "7" at bounding box center [211, 489] width 165 height 25
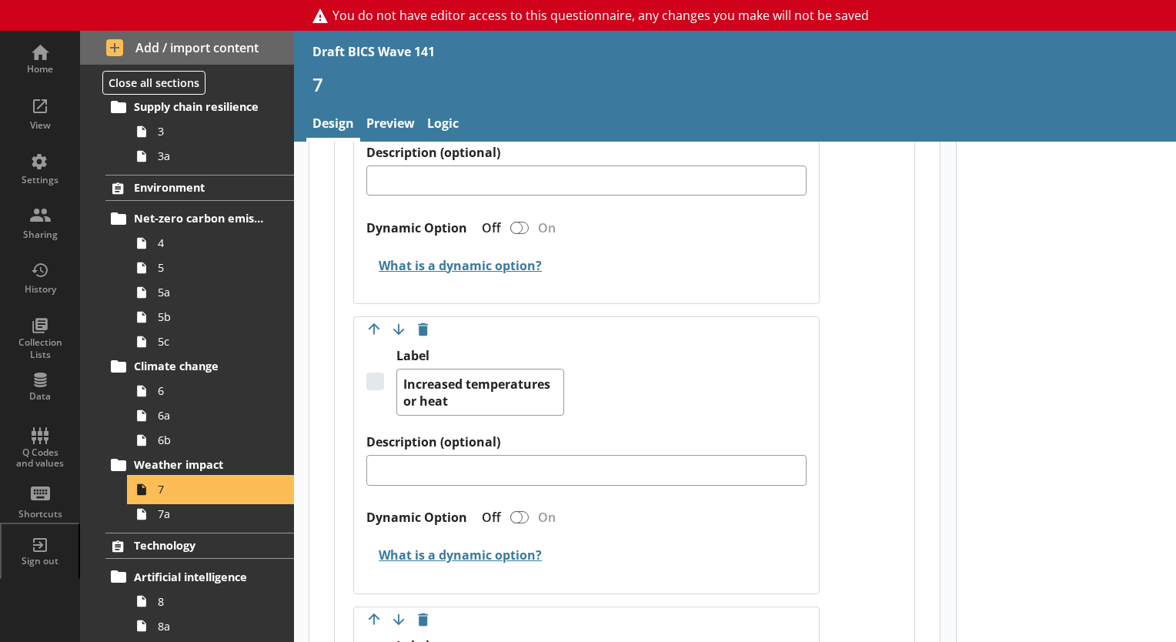
scroll to position [308, 0]
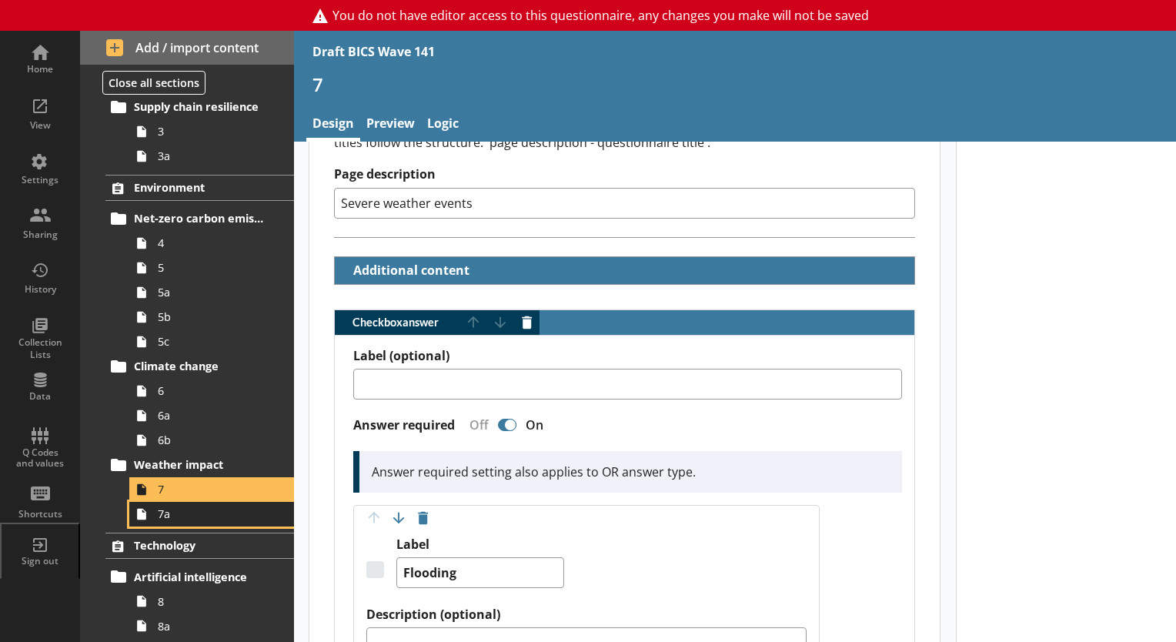
click at [208, 506] on span "7a" at bounding box center [215, 513] width 115 height 15
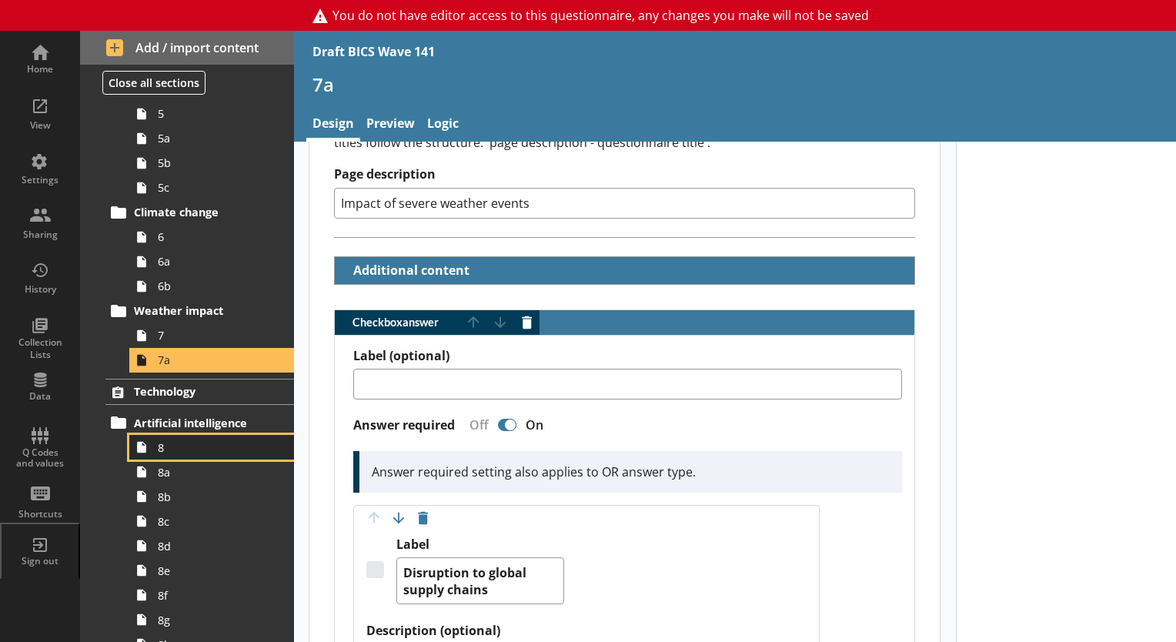
click at [167, 451] on span "8" at bounding box center [215, 447] width 115 height 15
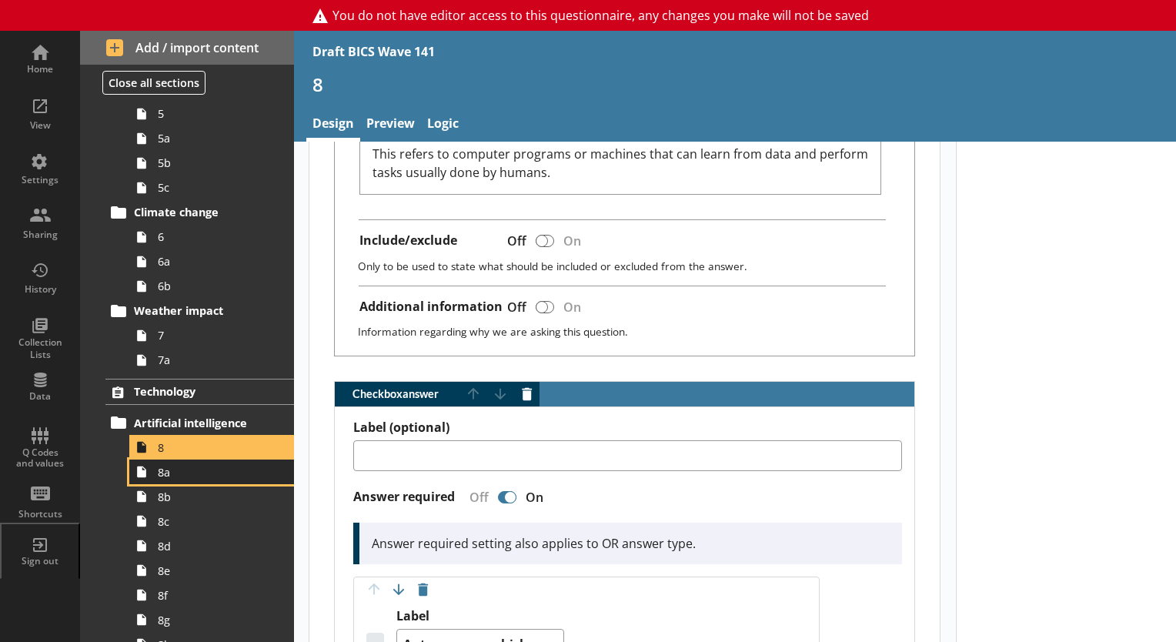
click at [168, 479] on link "8a" at bounding box center [211, 471] width 165 height 25
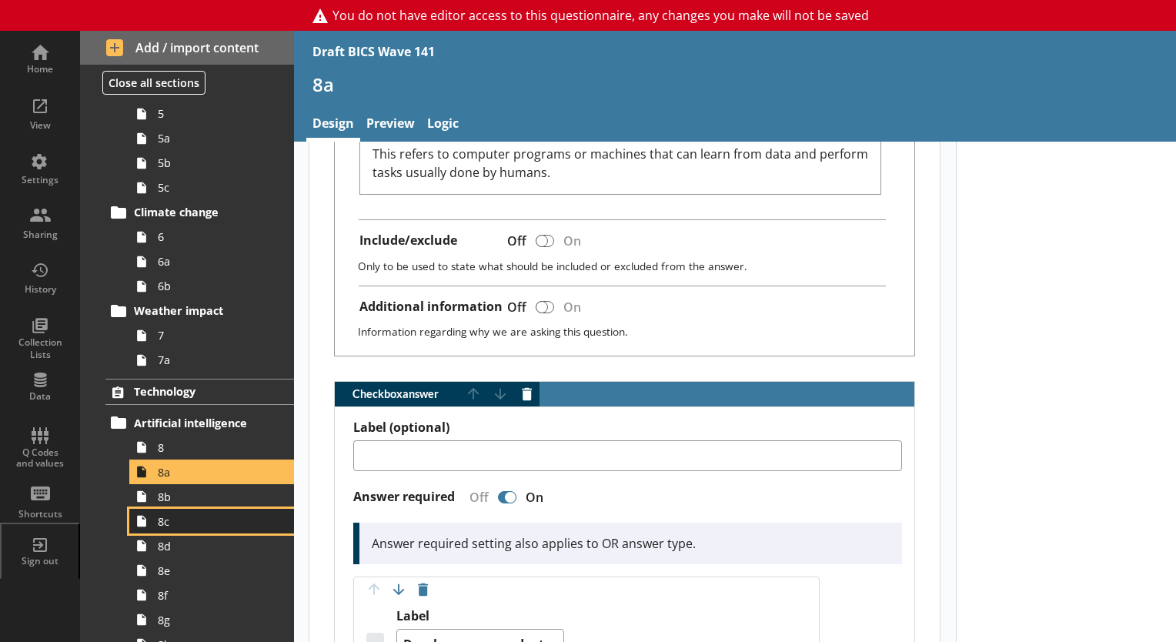
click at [215, 509] on link "8c" at bounding box center [211, 521] width 165 height 25
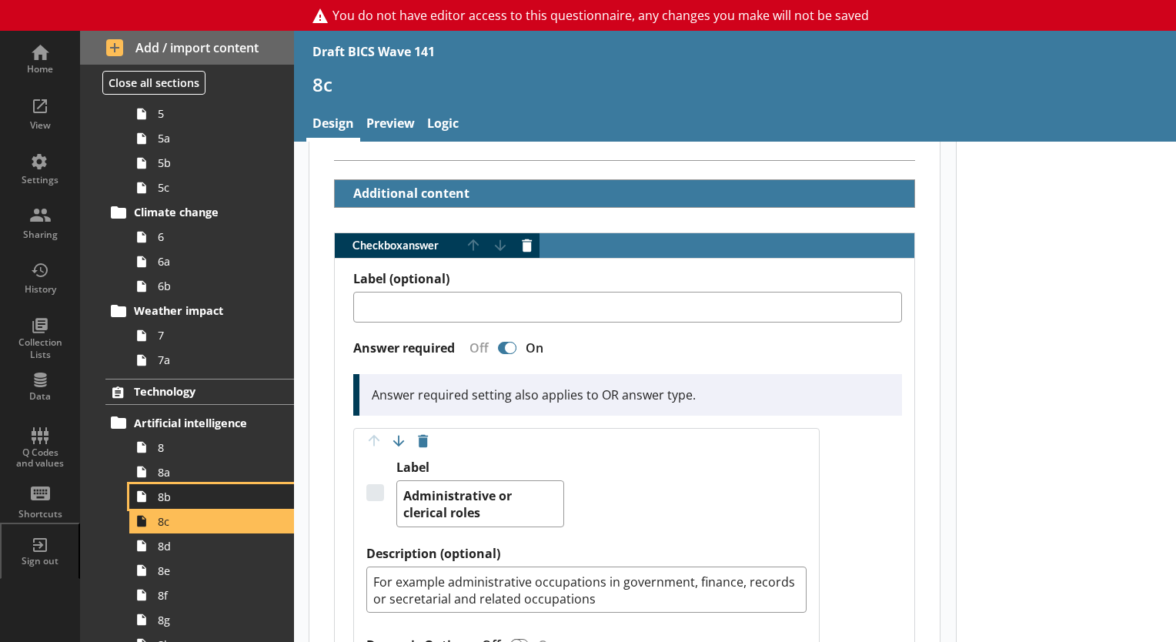
click at [172, 497] on span "8b" at bounding box center [215, 496] width 115 height 15
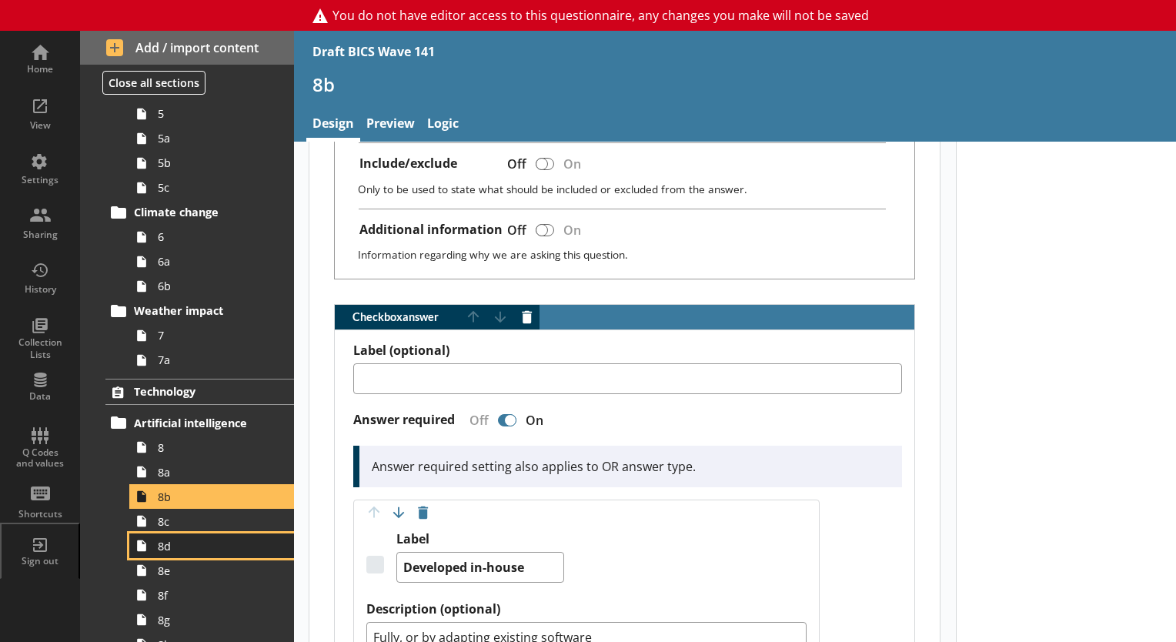
click at [211, 550] on span "8d" at bounding box center [215, 546] width 115 height 15
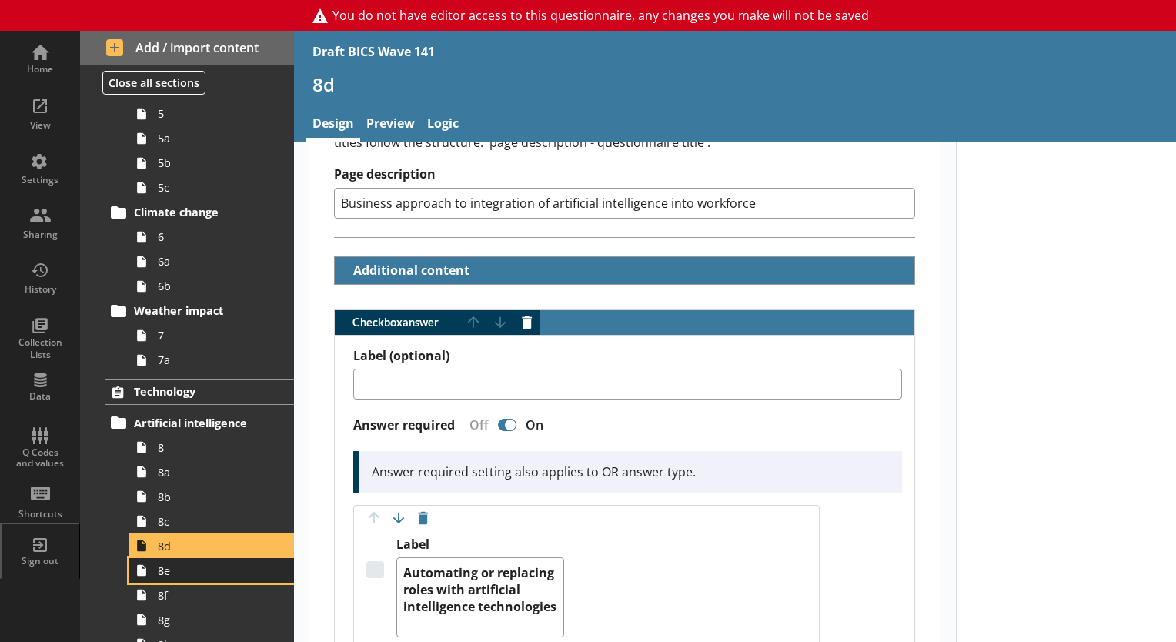
click at [182, 570] on span "8e" at bounding box center [215, 570] width 115 height 15
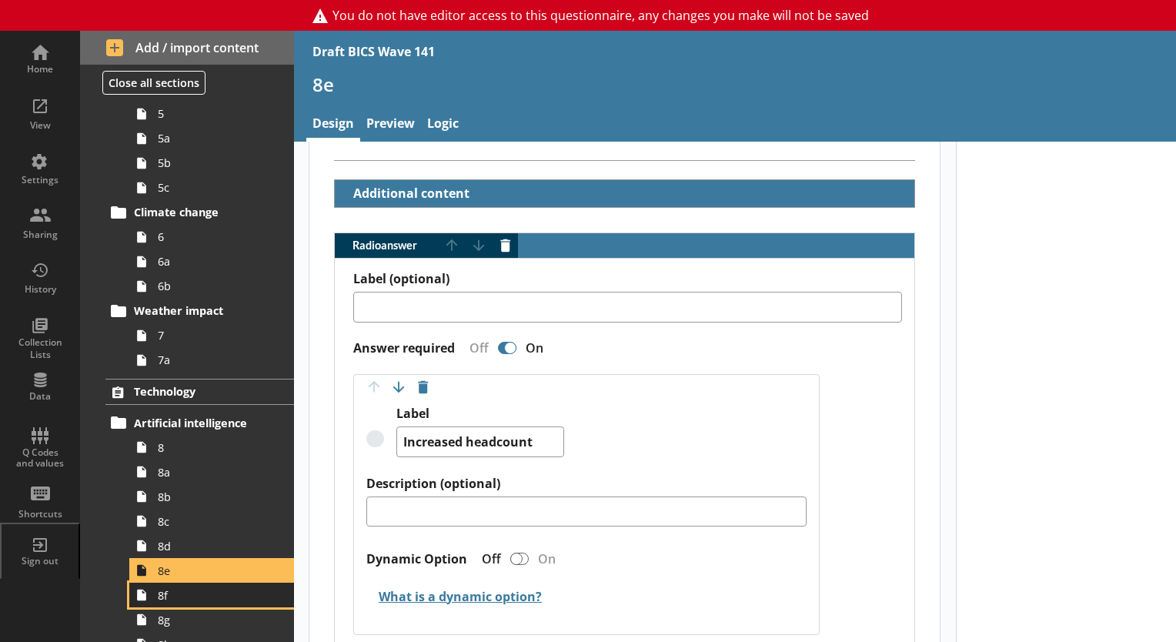
click at [197, 592] on span "8f" at bounding box center [215, 595] width 115 height 15
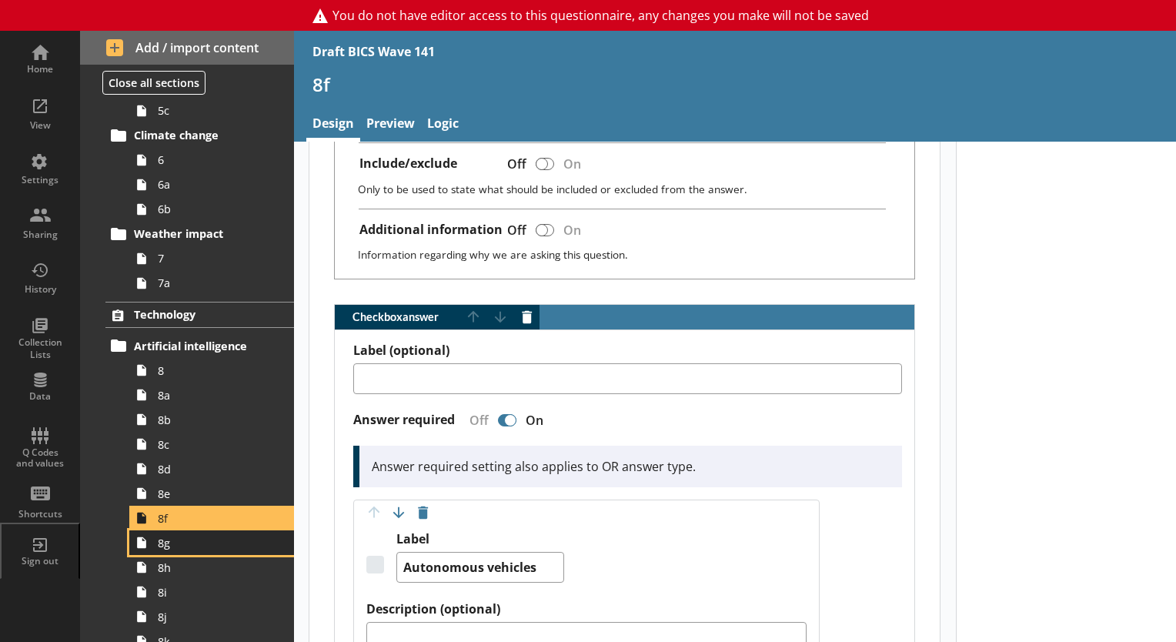
click at [164, 552] on link "8g" at bounding box center [211, 542] width 165 height 25
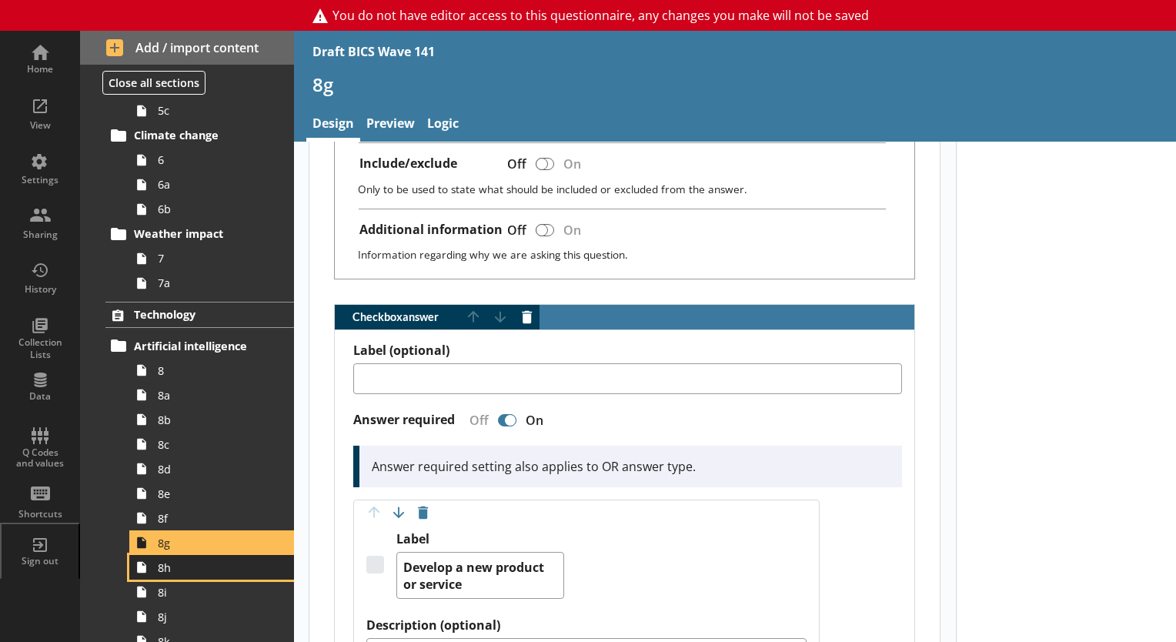
click at [156, 572] on link "8h" at bounding box center [211, 567] width 165 height 25
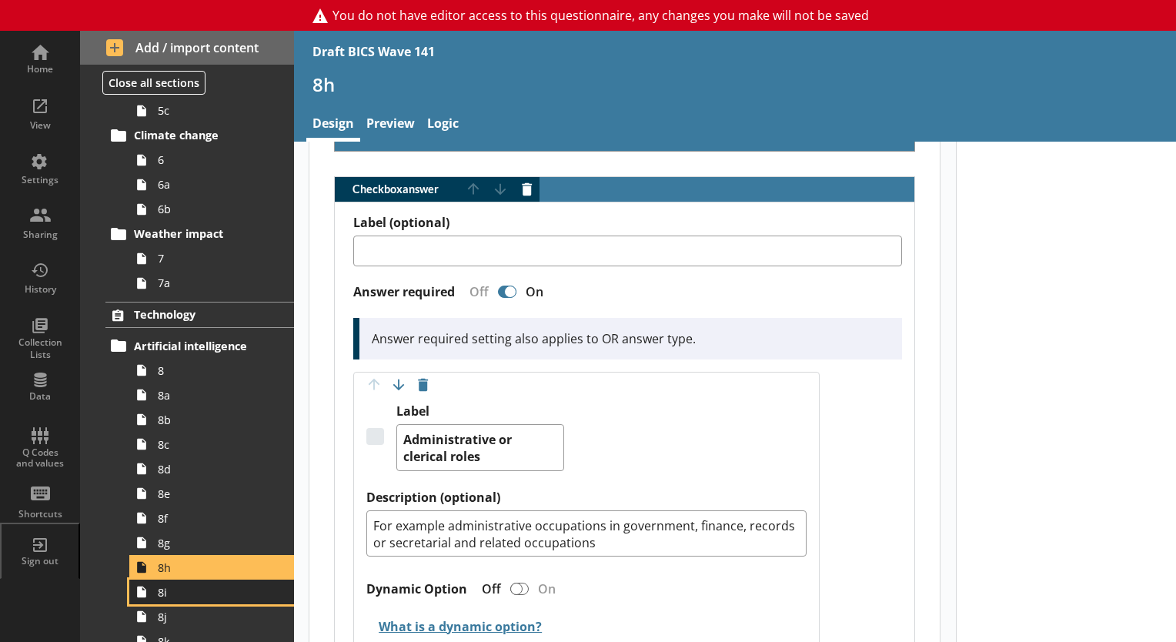
click at [192, 590] on span "8i" at bounding box center [215, 592] width 115 height 15
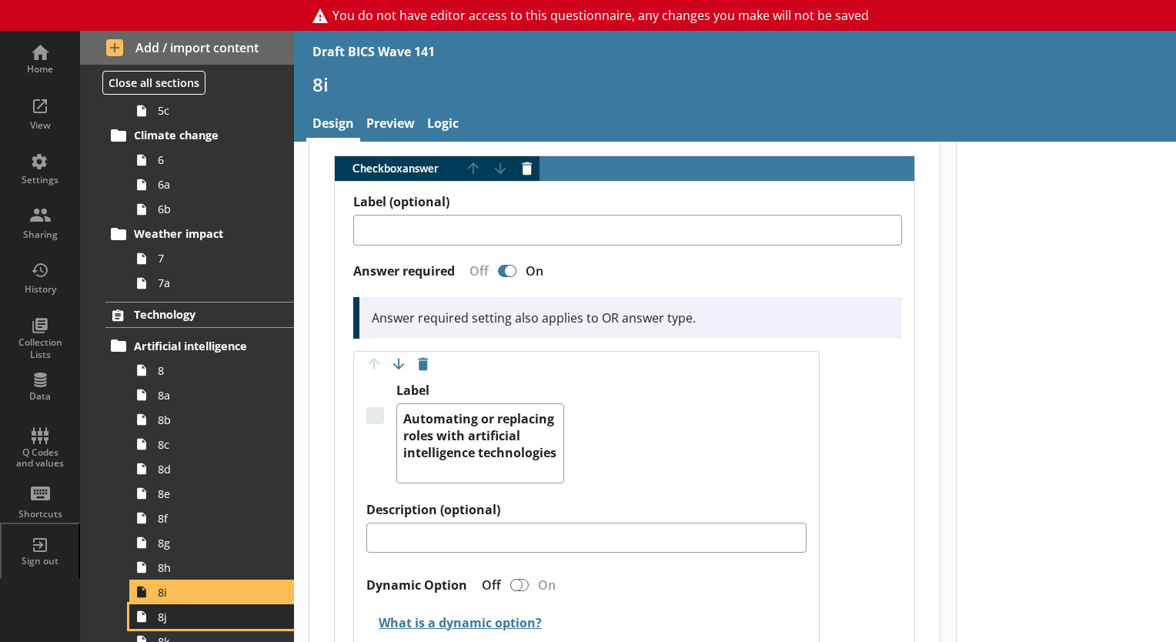
click at [200, 613] on span "8j" at bounding box center [215, 616] width 115 height 15
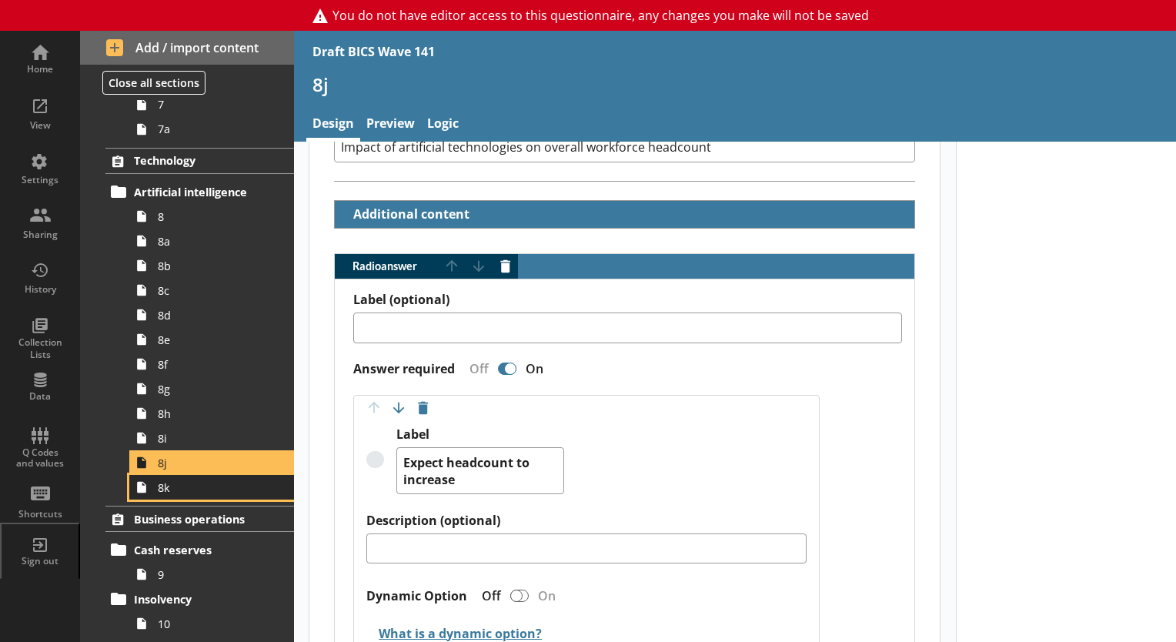
click at [172, 489] on span "8k" at bounding box center [215, 487] width 115 height 15
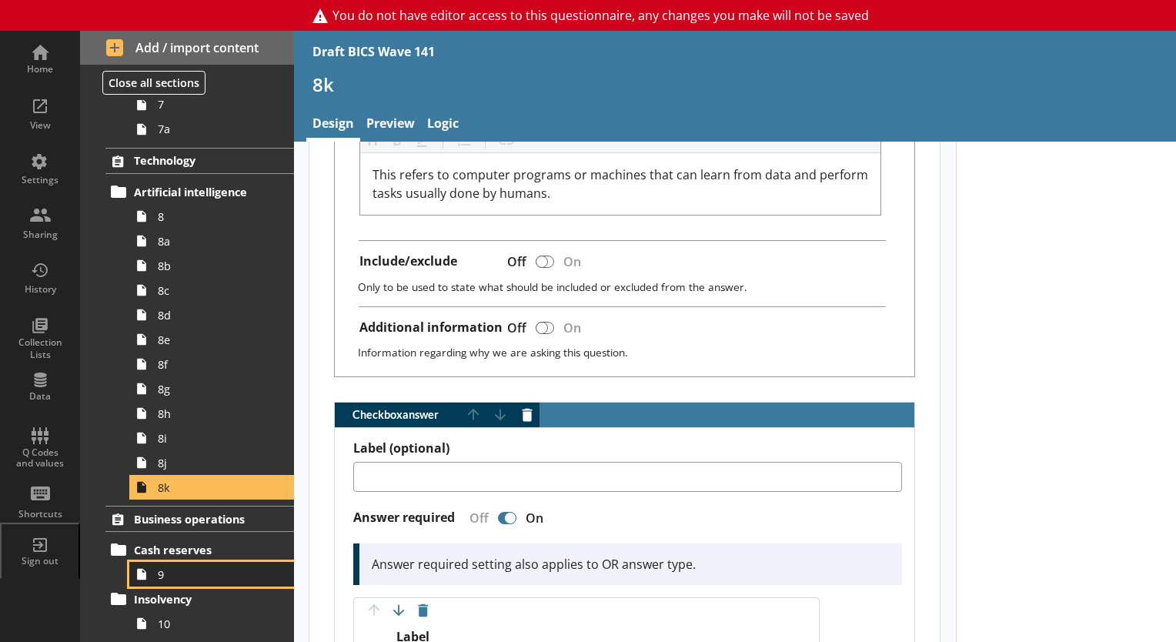
click at [185, 567] on span "9" at bounding box center [215, 574] width 115 height 15
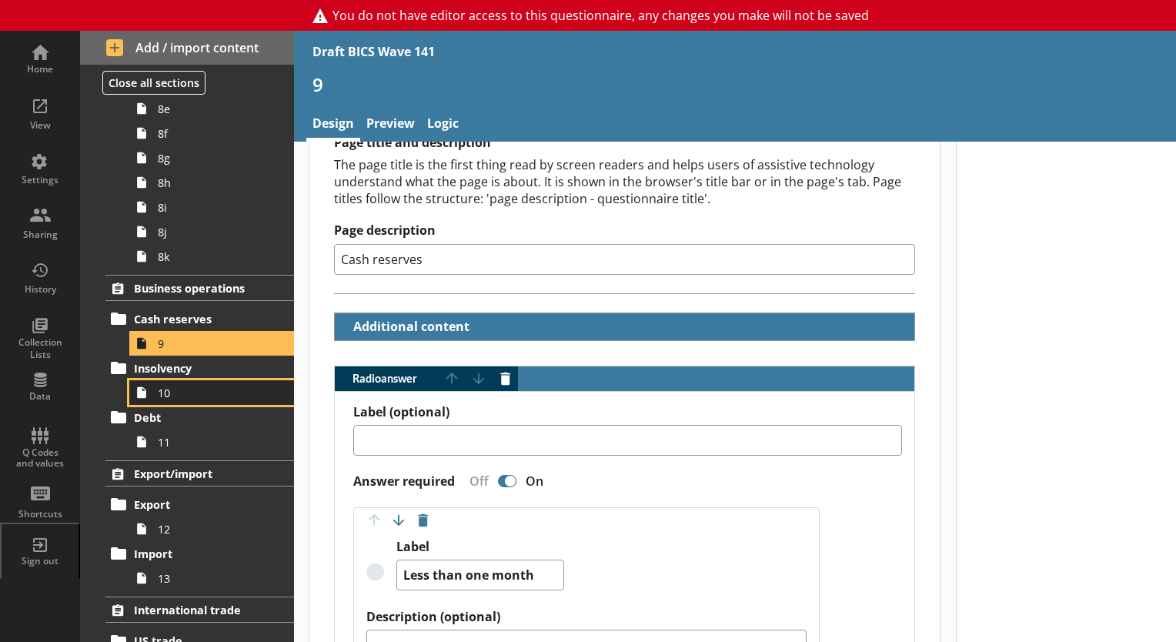
click at [169, 394] on span "10" at bounding box center [215, 392] width 115 height 15
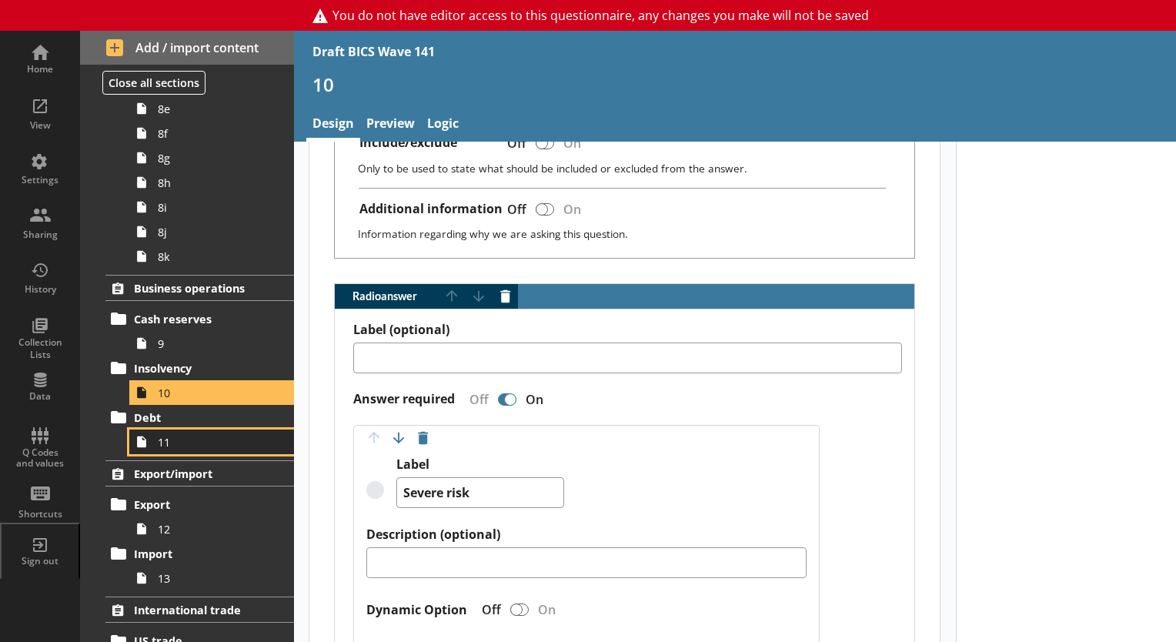
click at [173, 451] on link "11" at bounding box center [211, 441] width 165 height 25
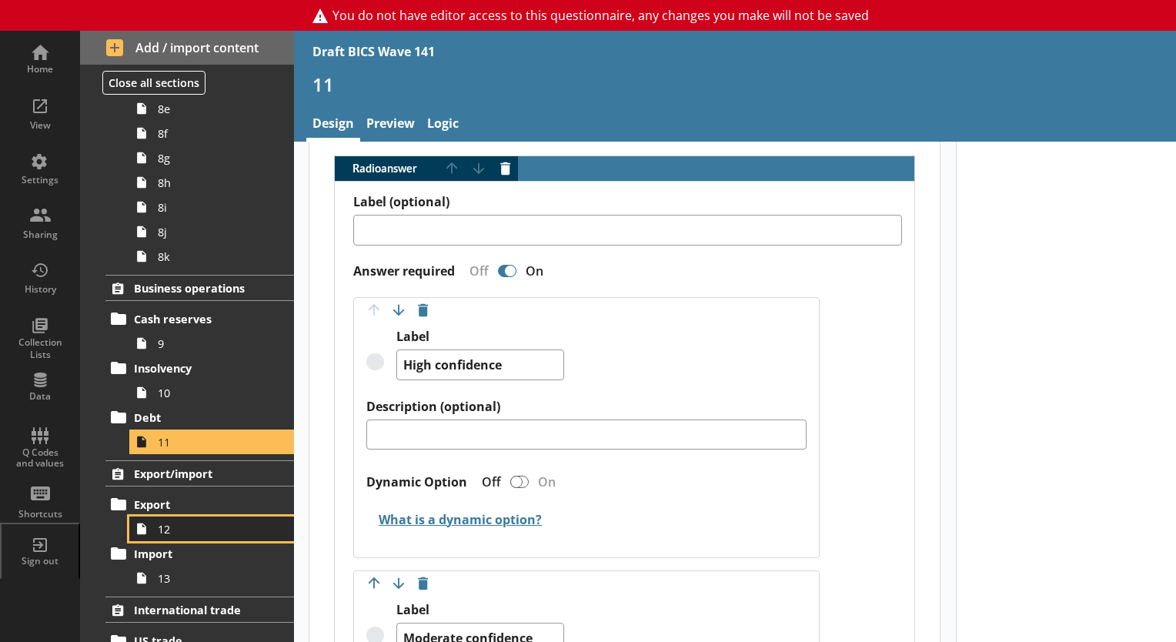
click at [167, 522] on span "12" at bounding box center [215, 529] width 115 height 15
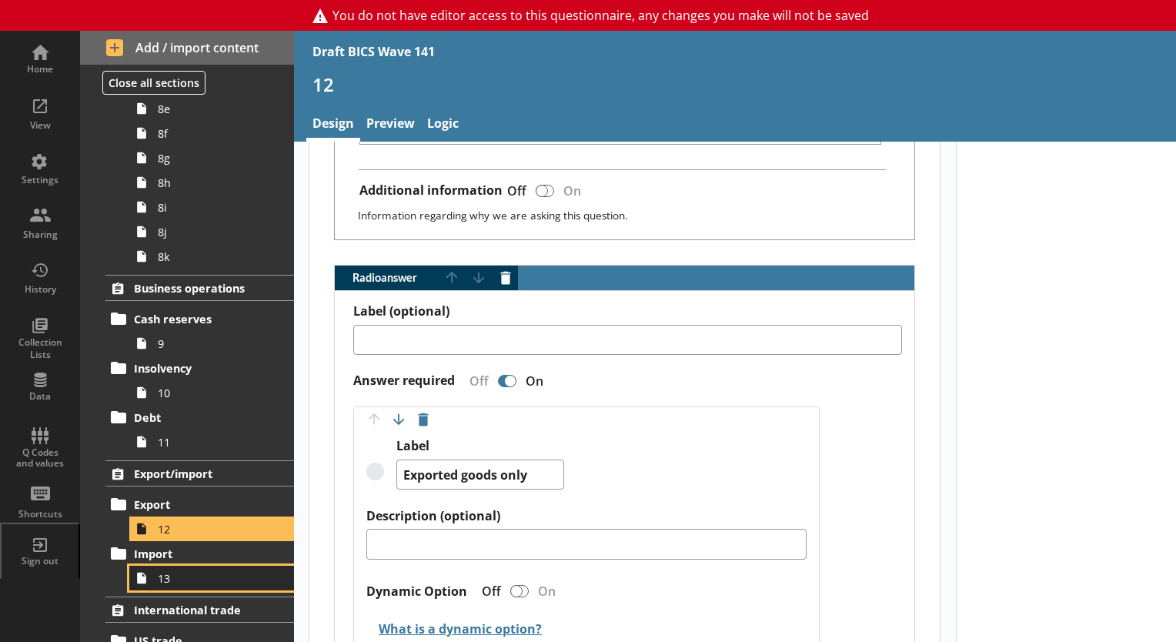
click at [182, 583] on link "13" at bounding box center [211, 577] width 165 height 25
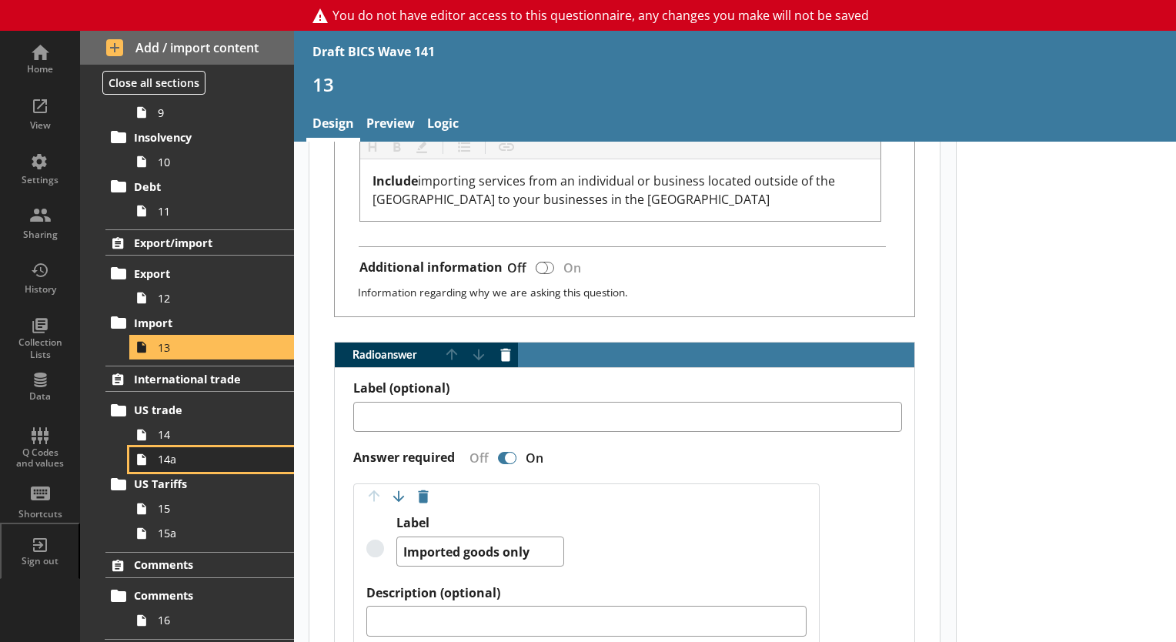
click at [167, 447] on link "14a" at bounding box center [211, 459] width 165 height 25
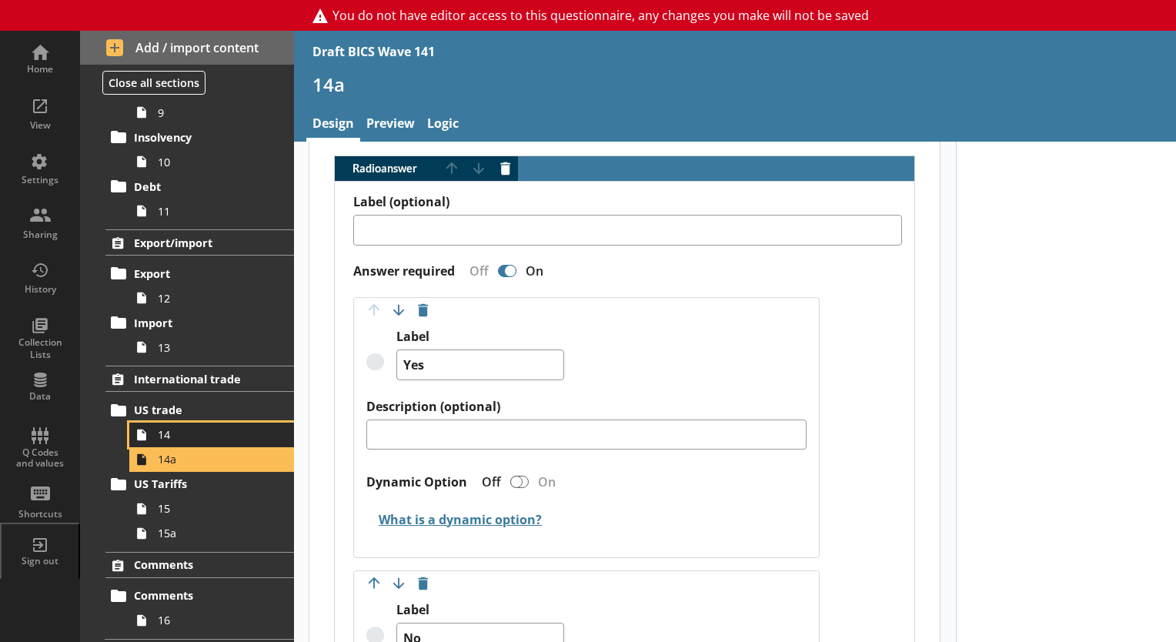
click at [148, 429] on icon at bounding box center [141, 434] width 25 height 25
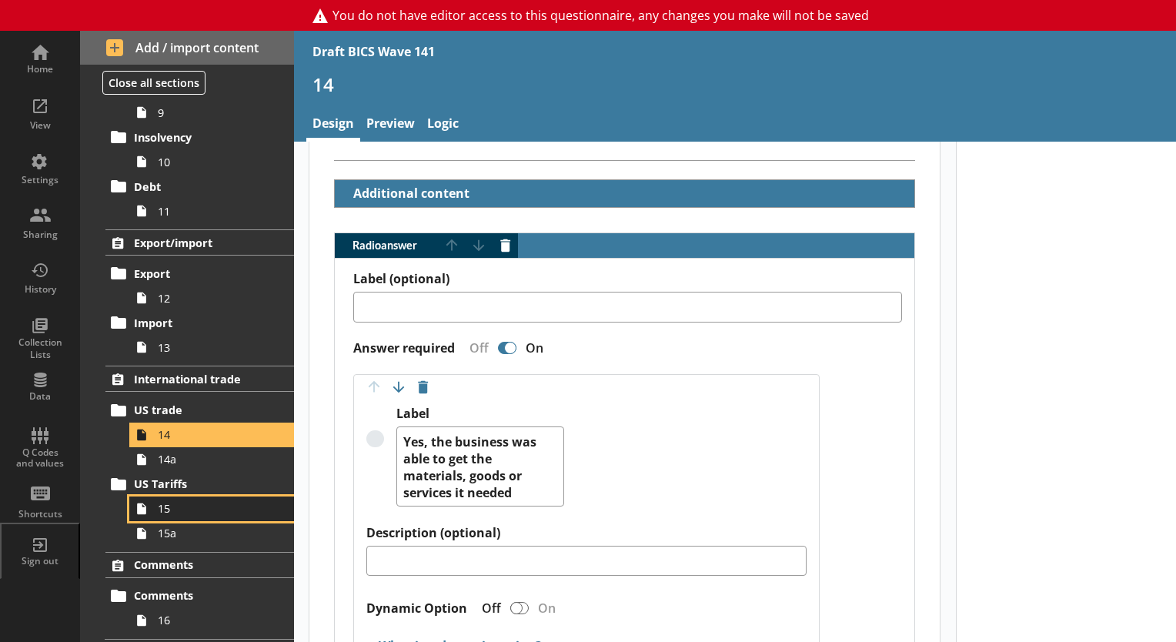
click at [191, 506] on span "15" at bounding box center [215, 508] width 115 height 15
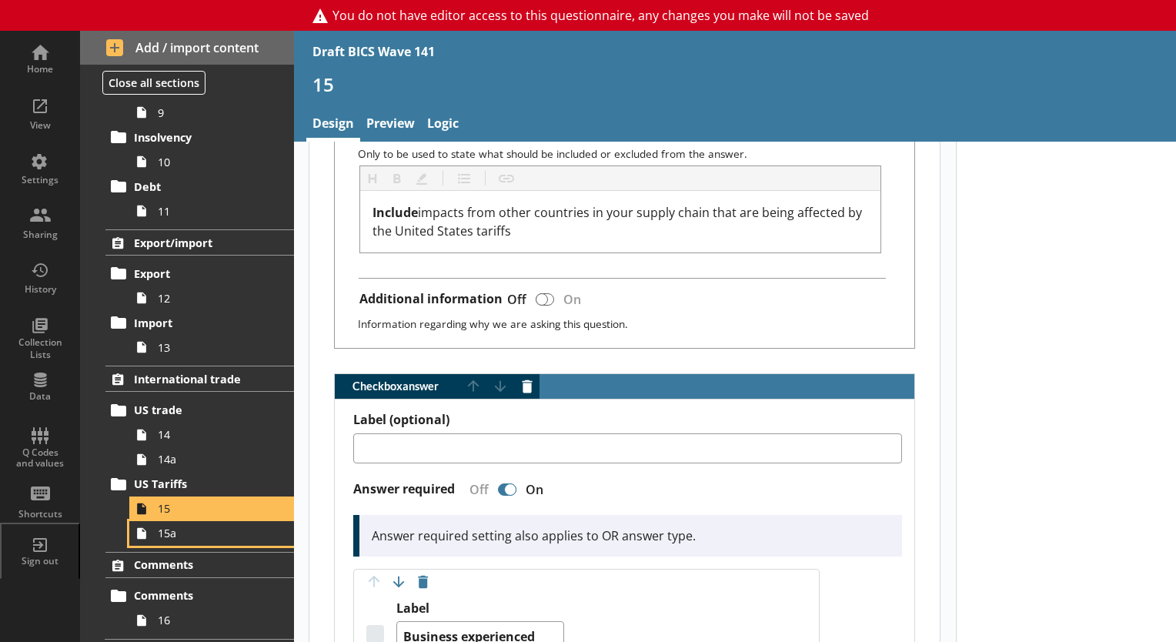
click at [164, 528] on span "15a" at bounding box center [215, 532] width 115 height 15
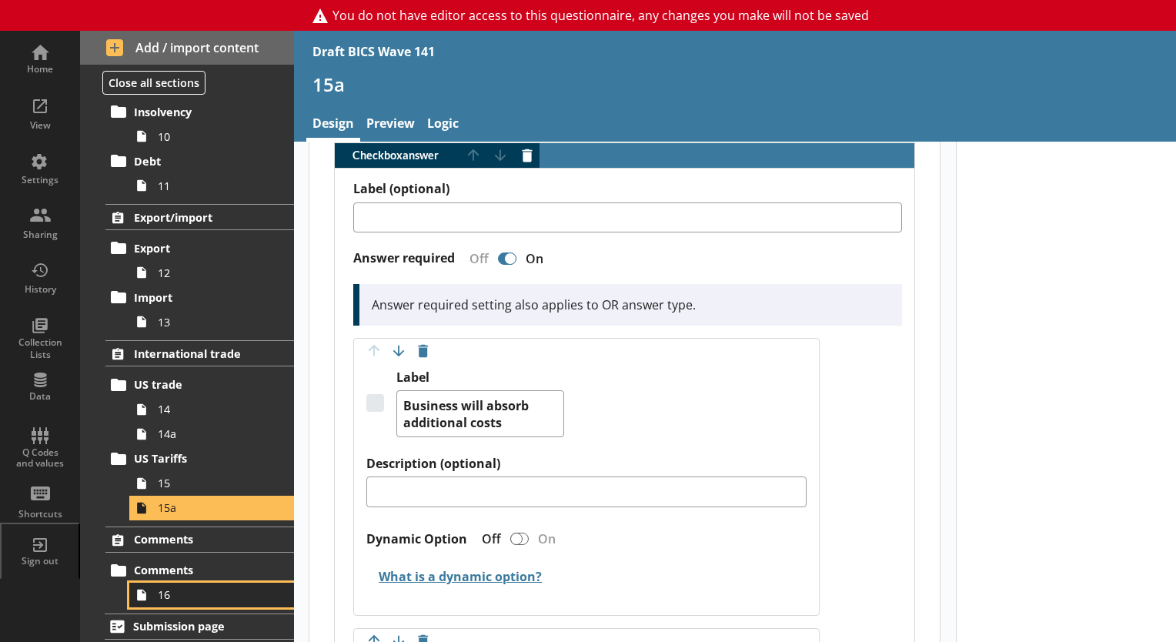
click at [179, 587] on span "16" at bounding box center [215, 594] width 115 height 15
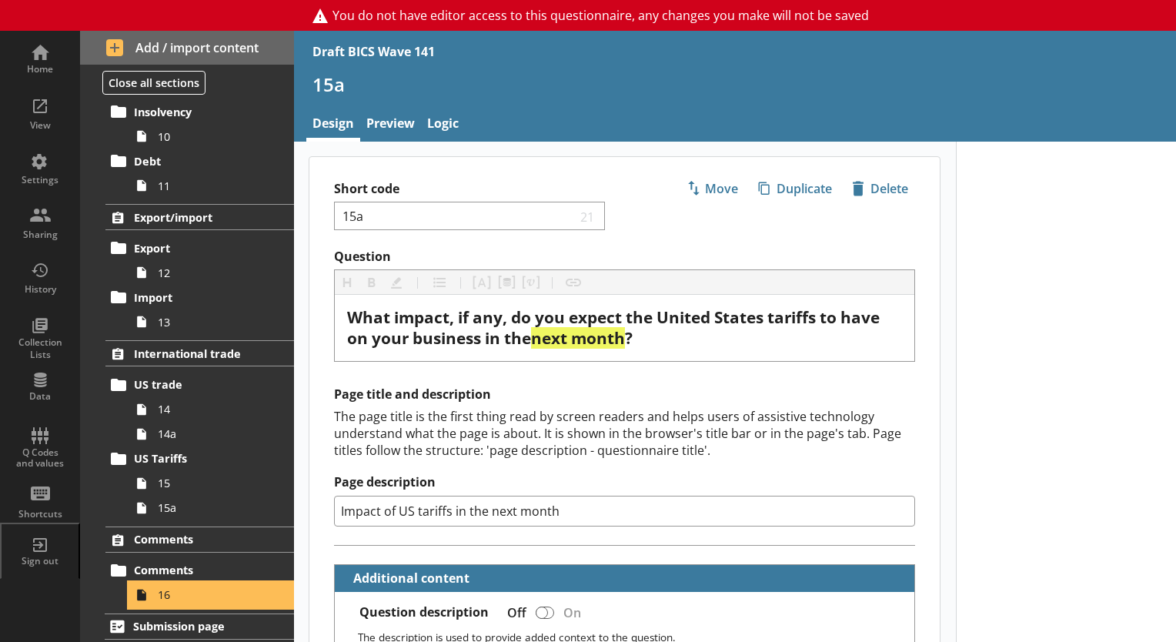
type textarea "x"
